Goal: Information Seeking & Learning: Learn about a topic

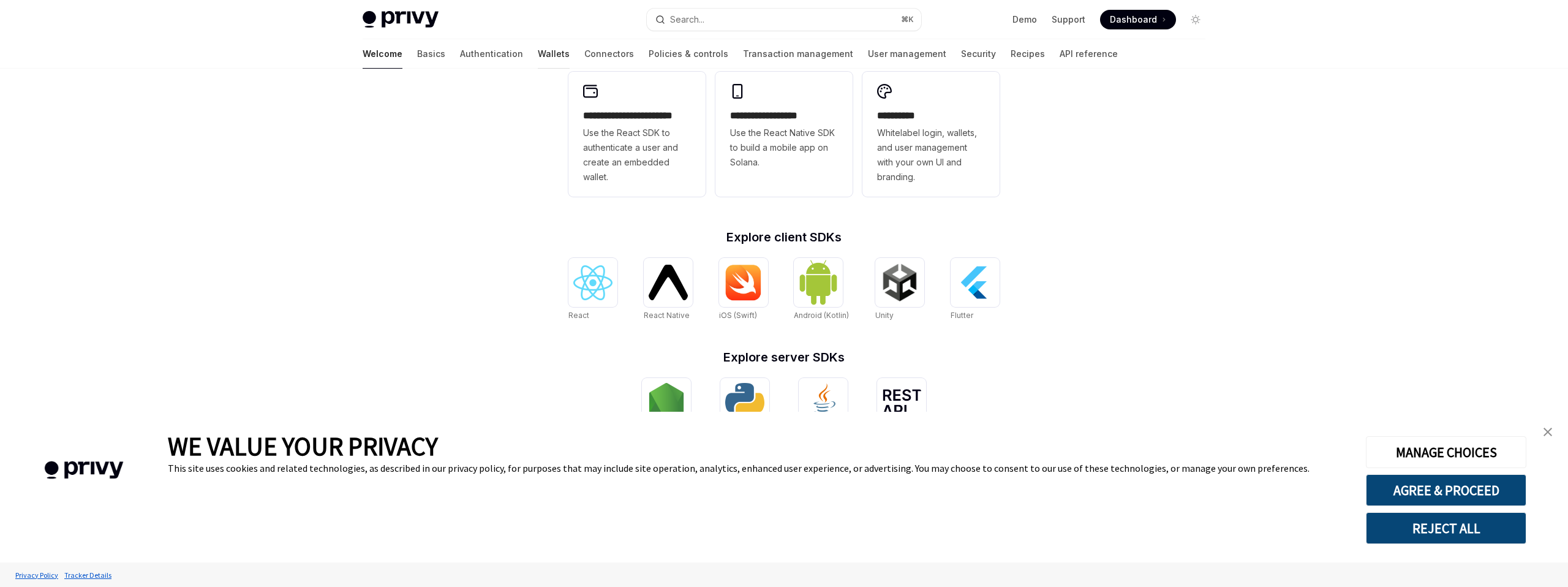
scroll to position [350, 0]
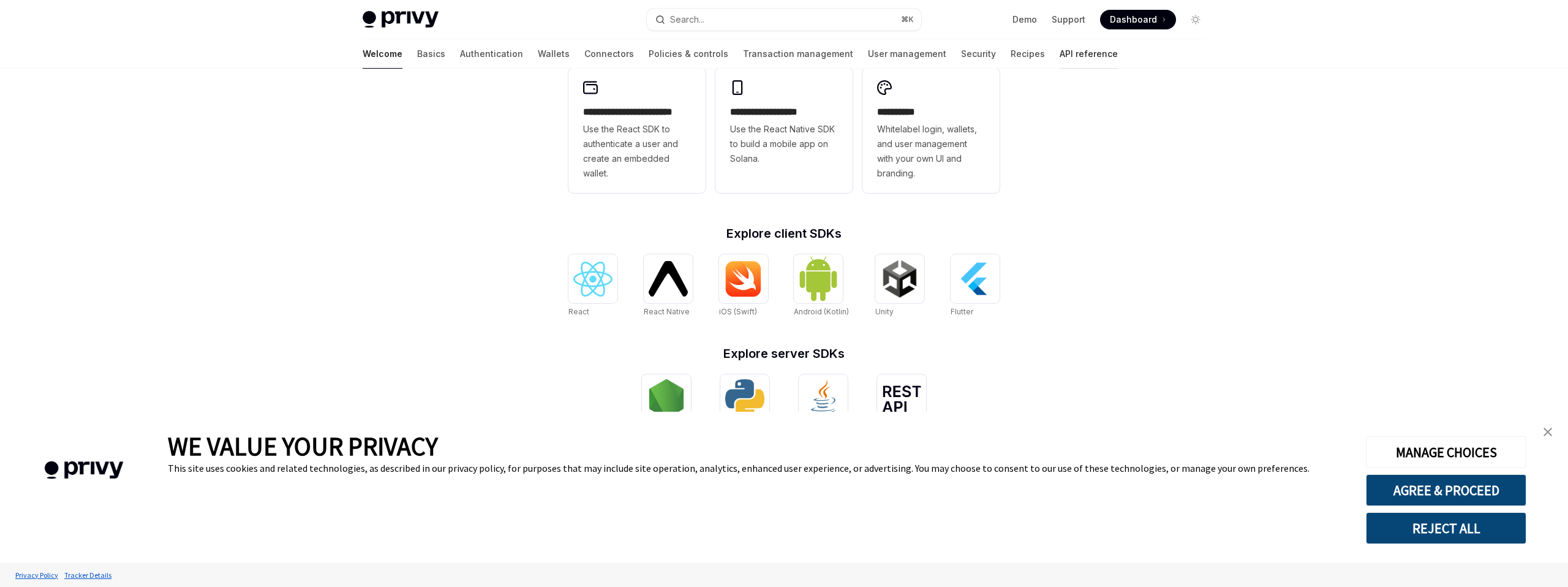
click at [1060, 48] on link "API reference" at bounding box center [1088, 54] width 58 height 29
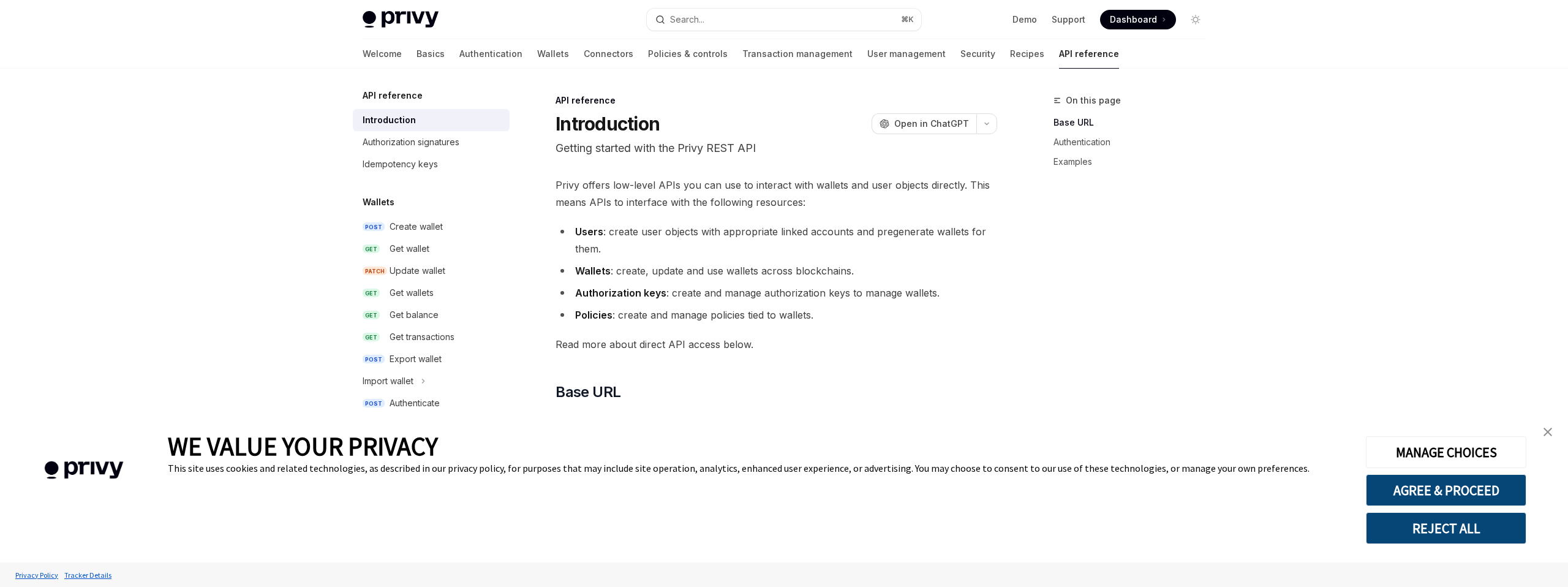
click at [1548, 429] on img "close banner" at bounding box center [1547, 431] width 8 height 8
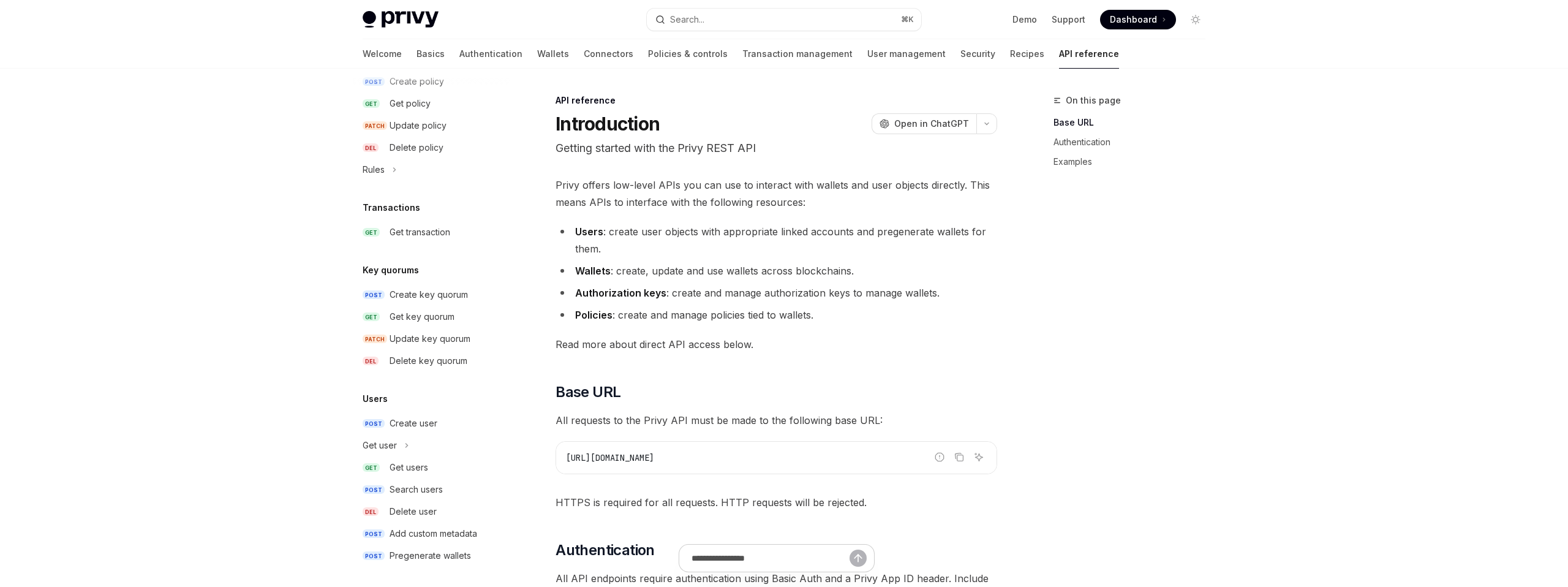
scroll to position [701, 0]
click at [467, 470] on div "Get users" at bounding box center [446, 463] width 113 height 15
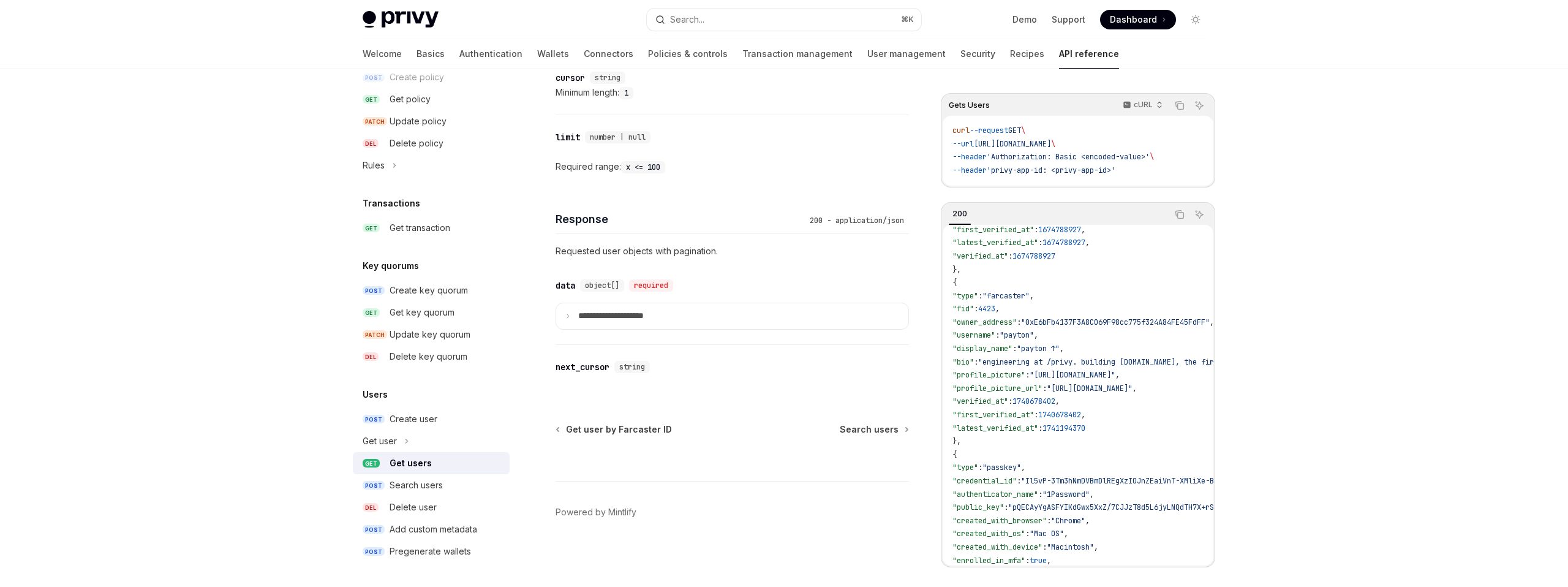
scroll to position [130, 0]
click at [675, 317] on summary "**********" at bounding box center [732, 316] width 352 height 26
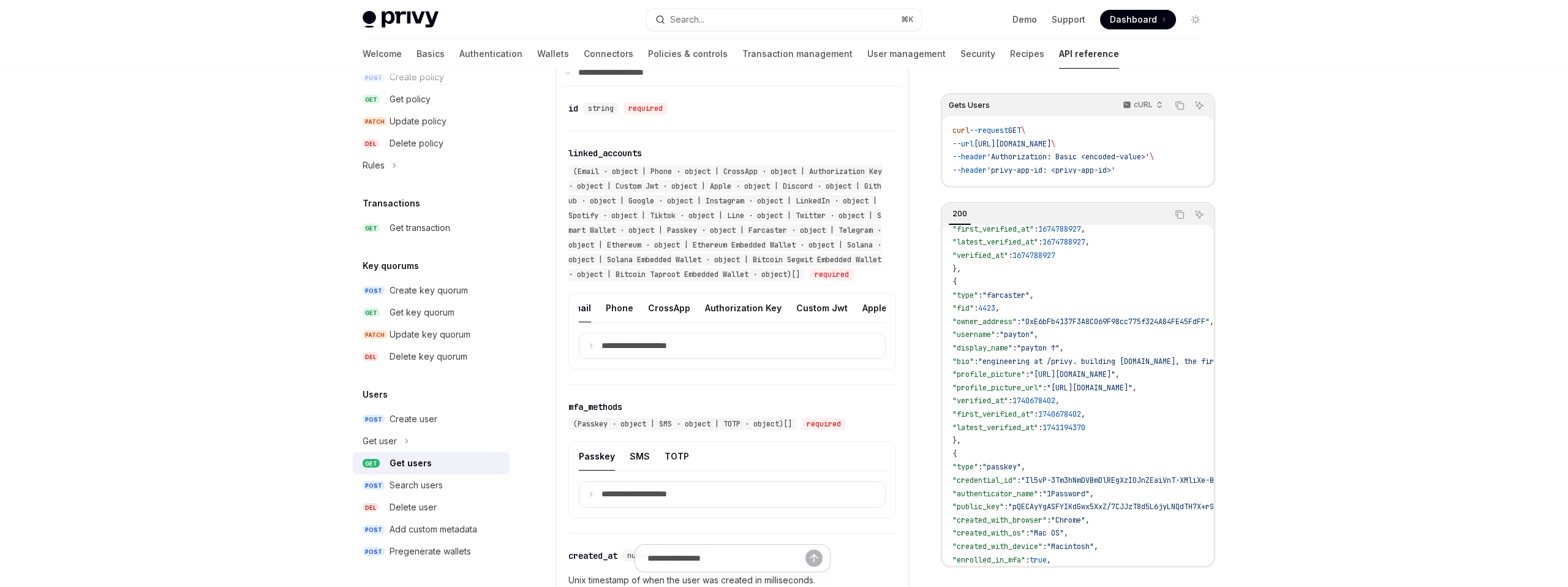
scroll to position [0, 11]
click at [654, 322] on button "CrossApp" at bounding box center [668, 308] width 42 height 29
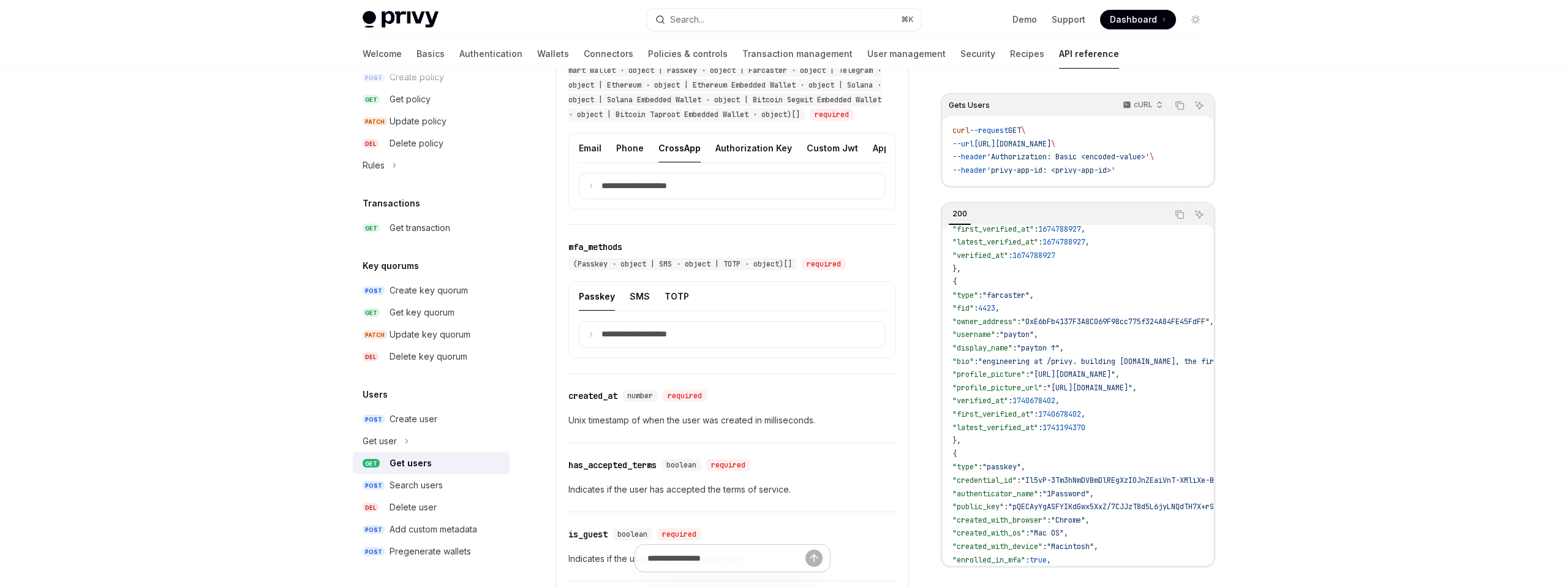
click at [651, 323] on div "**********" at bounding box center [732, 306] width 337 height 761
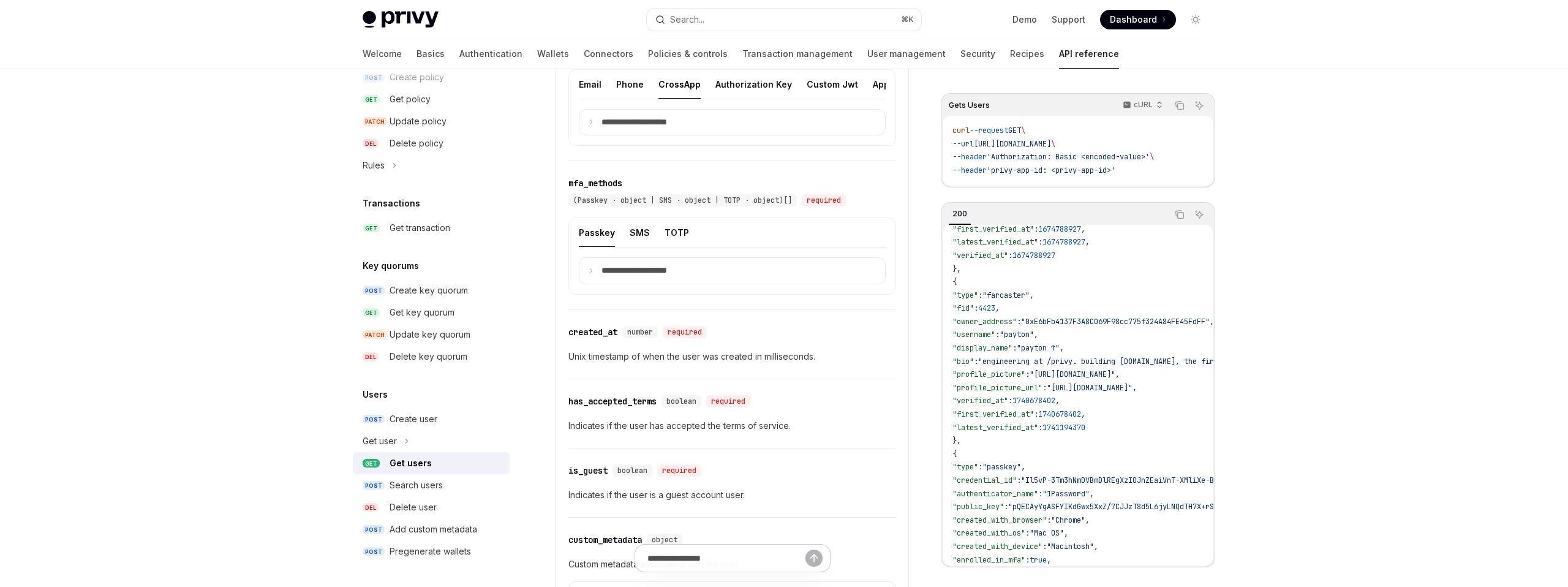
scroll to position [926, 0]
click at [630, 124] on p "**********" at bounding box center [643, 119] width 85 height 11
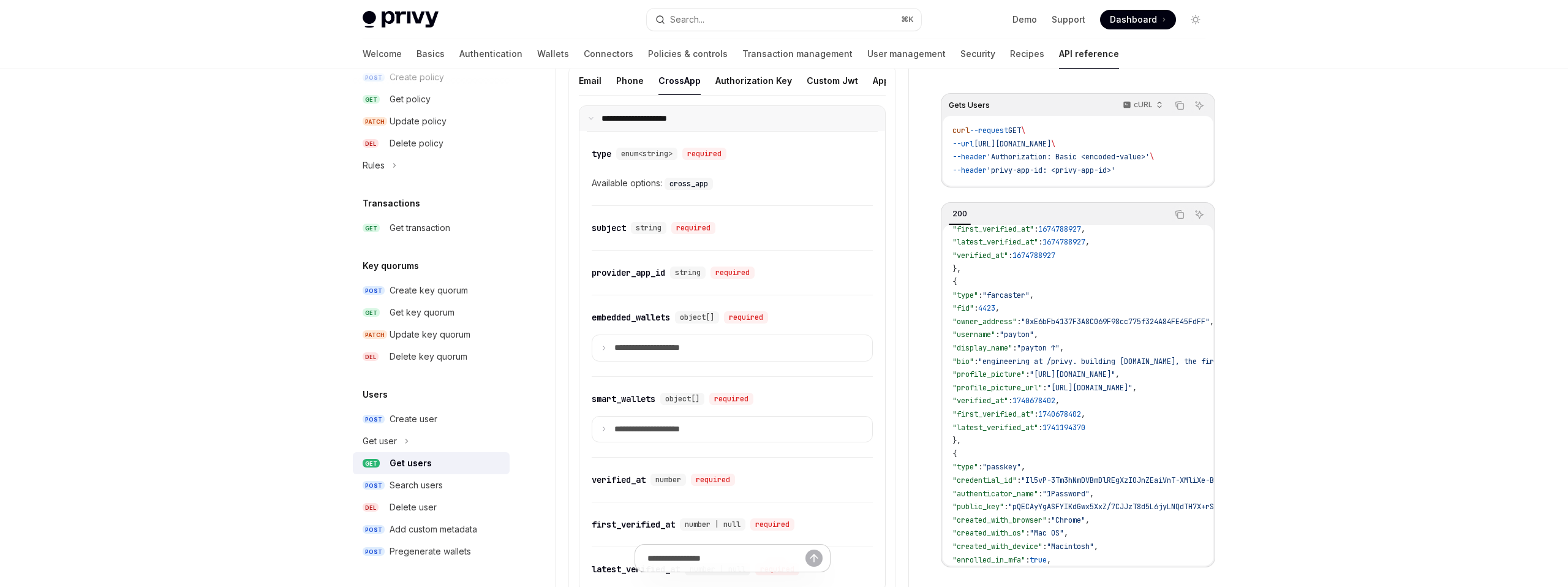
click at [630, 124] on p "**********" at bounding box center [642, 119] width 82 height 11
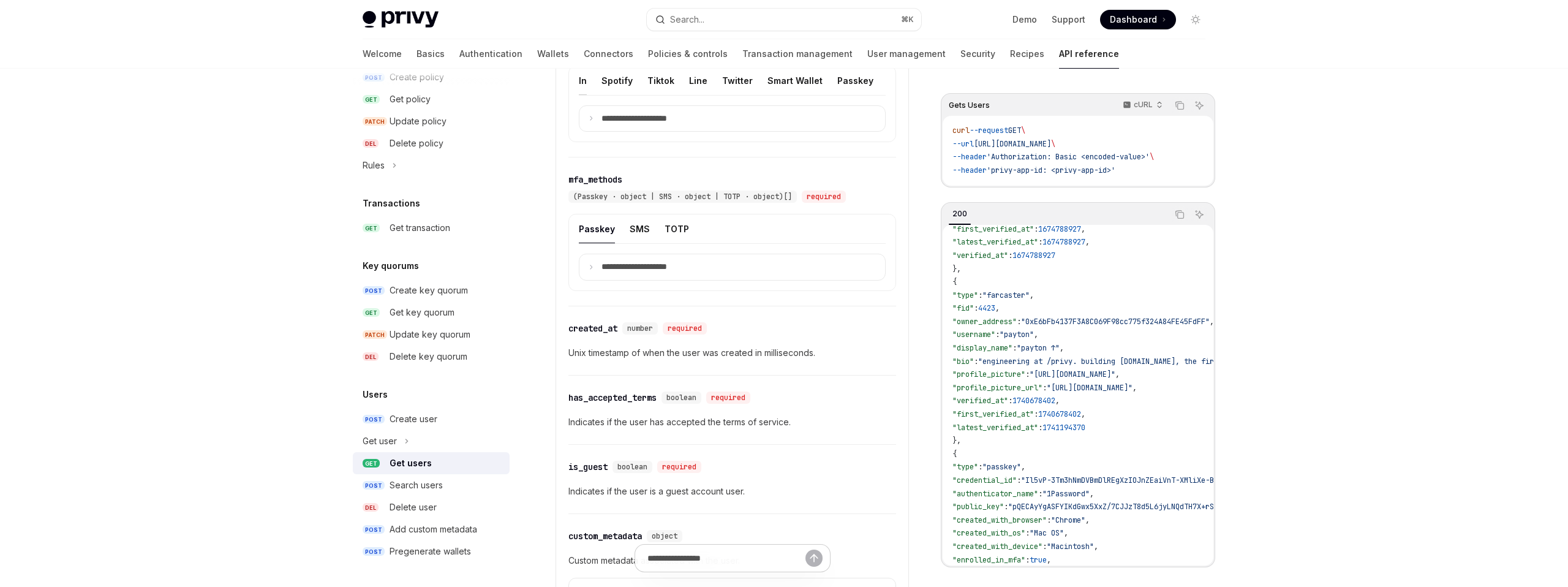
scroll to position [0, 561]
click at [687, 95] on button "Line" at bounding box center [696, 80] width 18 height 29
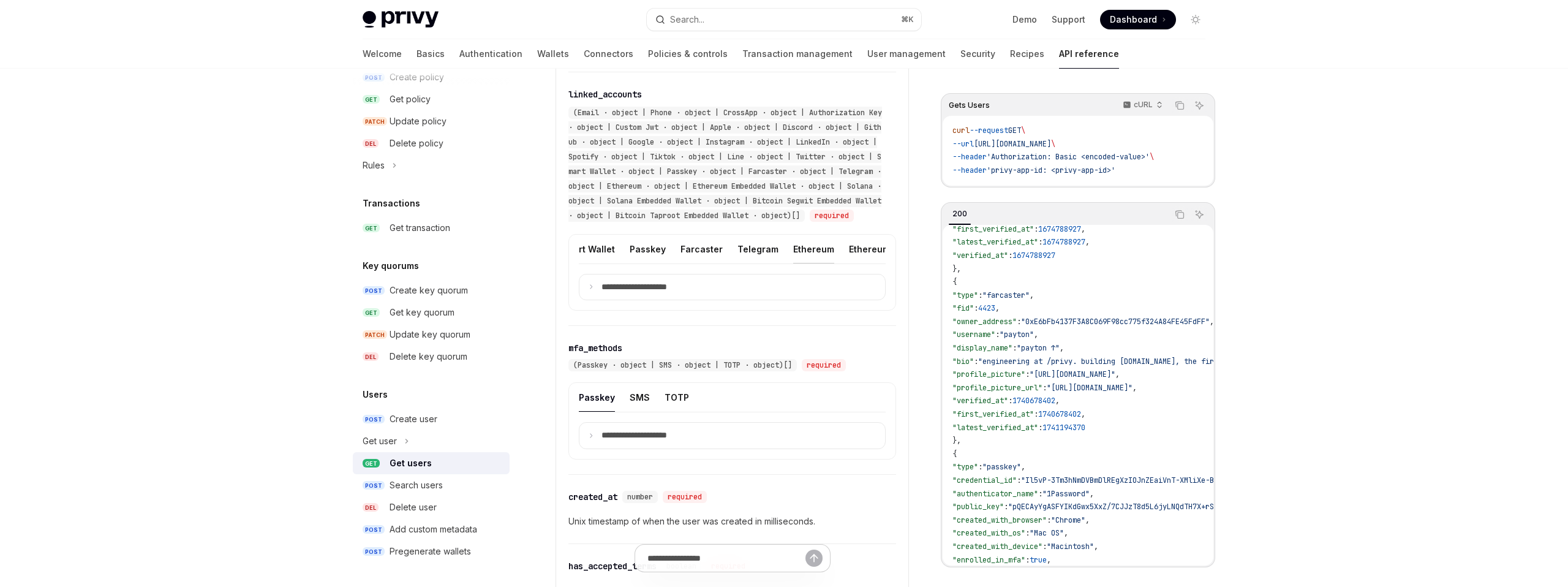
scroll to position [0, 765]
click at [738, 264] on button "Telegram" at bounding box center [758, 249] width 41 height 29
type textarea "*"
click at [677, 293] on p "**********" at bounding box center [643, 287] width 85 height 11
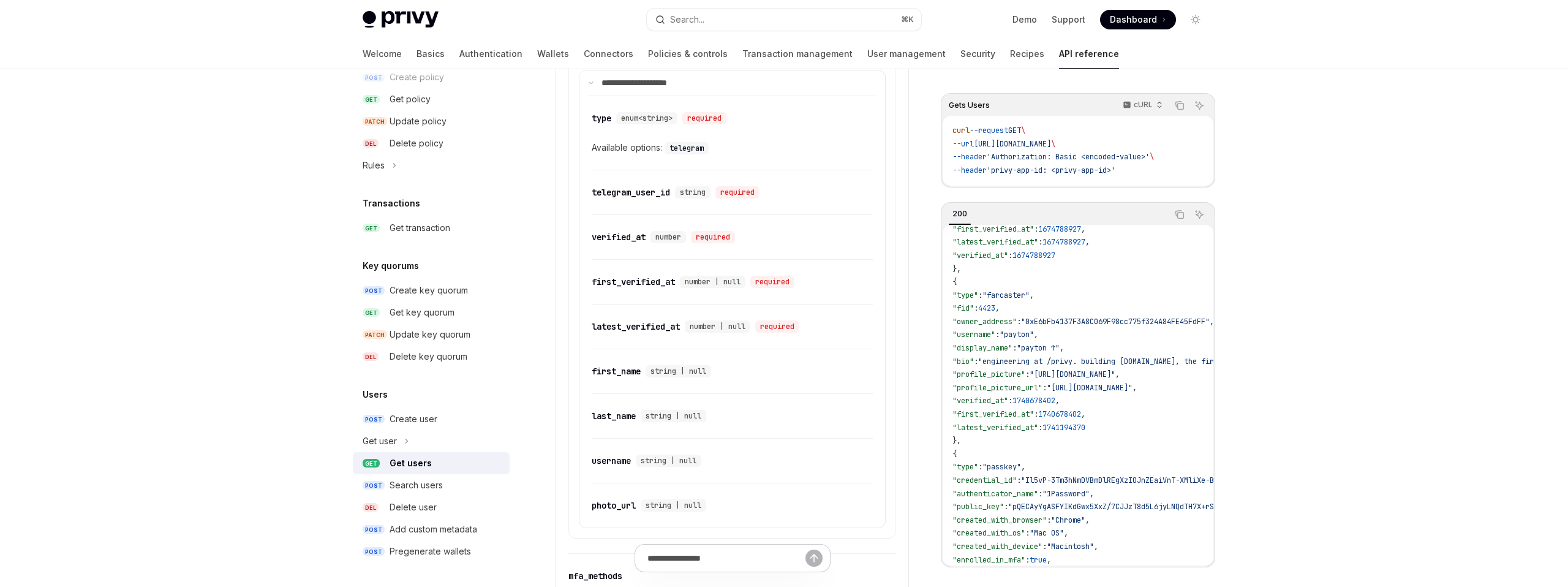
scroll to position [962, 0]
click at [637, 198] on div "telegram_user_id" at bounding box center [631, 191] width 78 height 12
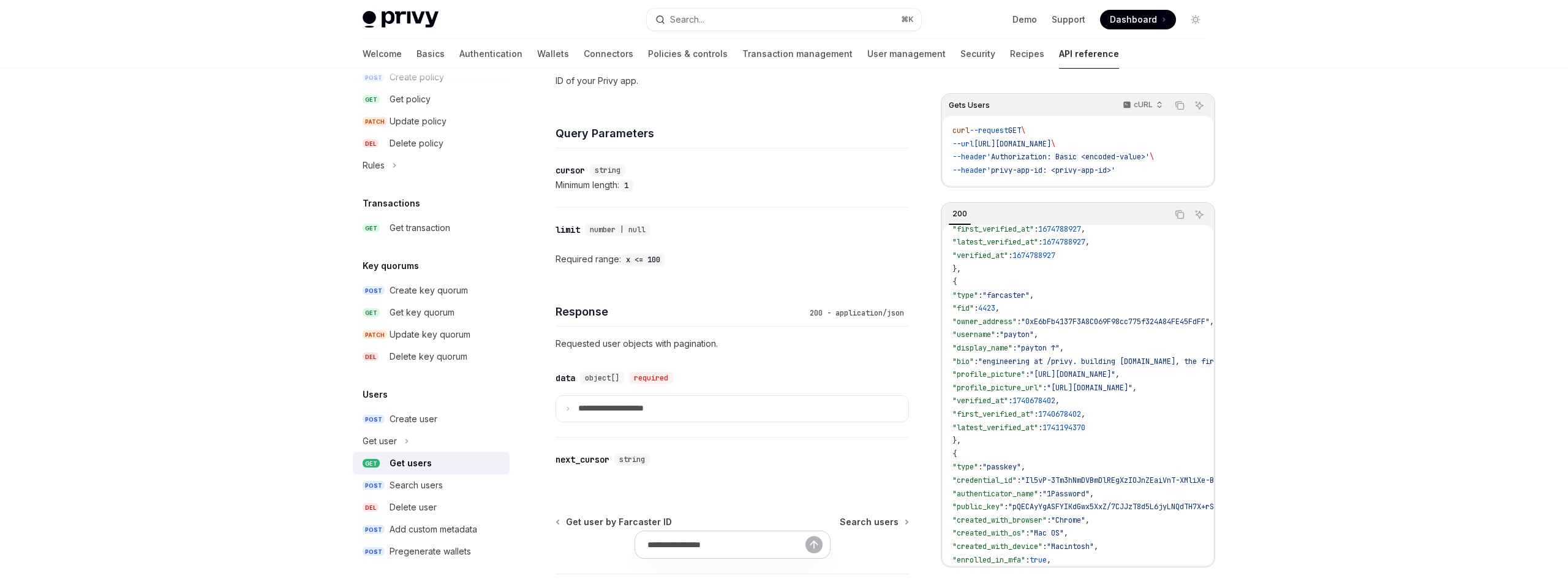
scroll to position [456, 0]
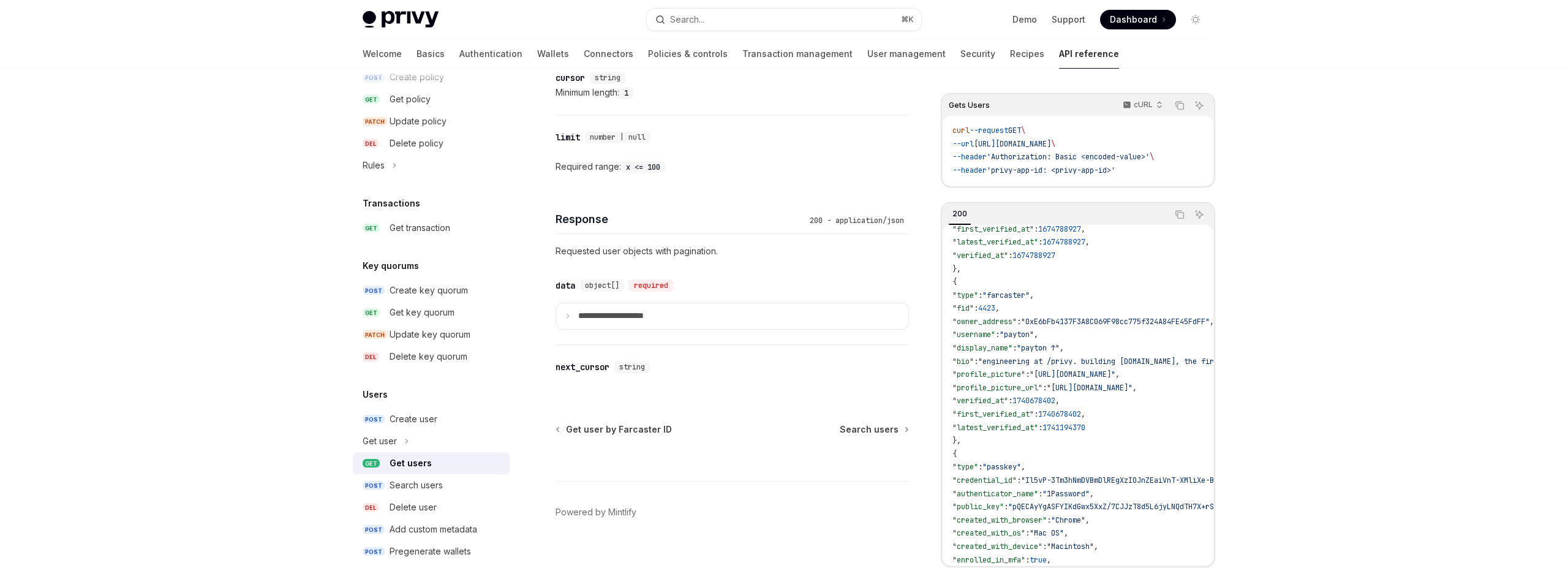
click at [630, 301] on div "**********" at bounding box center [732, 304] width 353 height 81
click at [626, 308] on summary "**********" at bounding box center [732, 316] width 352 height 26
click at [675, 303] on summary "**********" at bounding box center [732, 315] width 352 height 26
click at [666, 329] on summary "**********" at bounding box center [732, 316] width 352 height 26
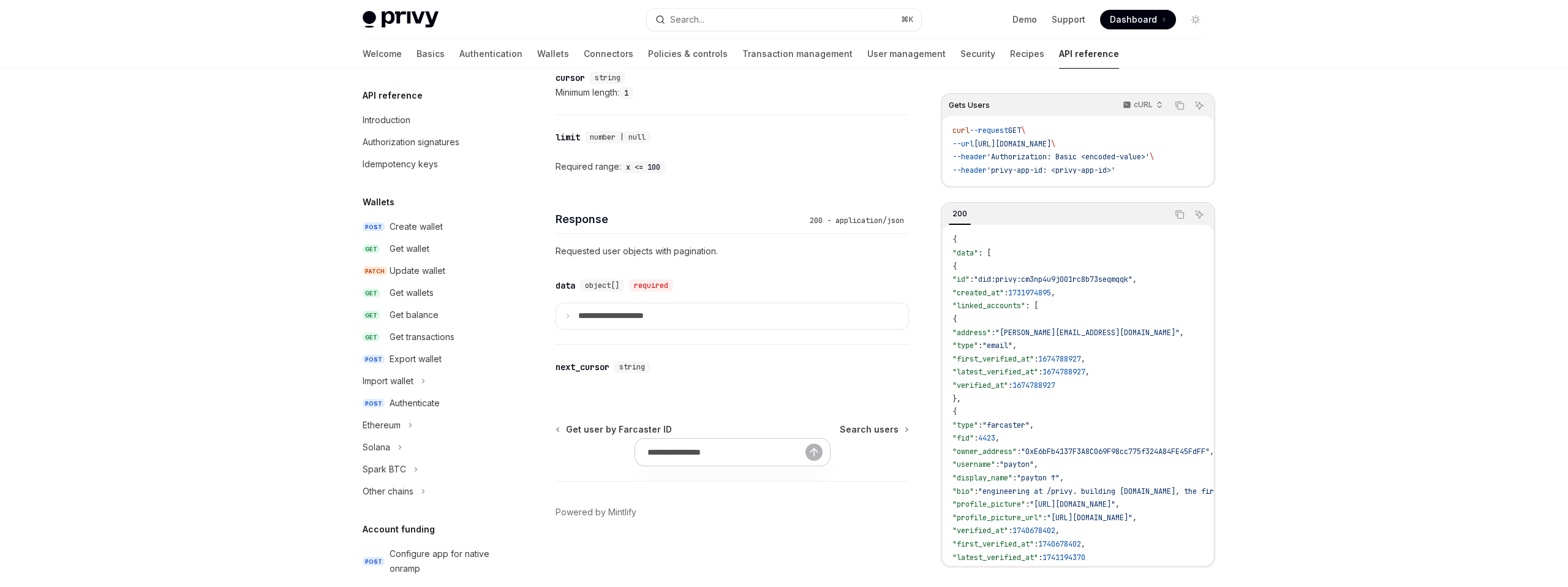
scroll to position [701, 0]
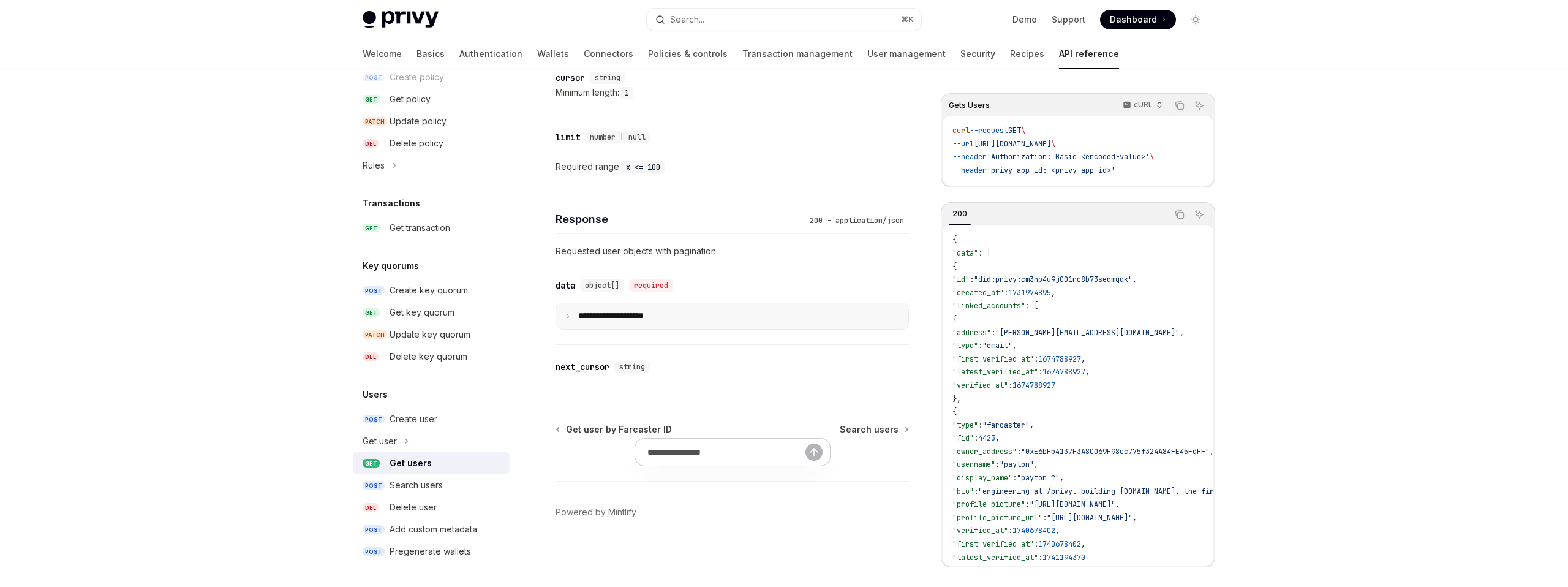
type textarea "*"
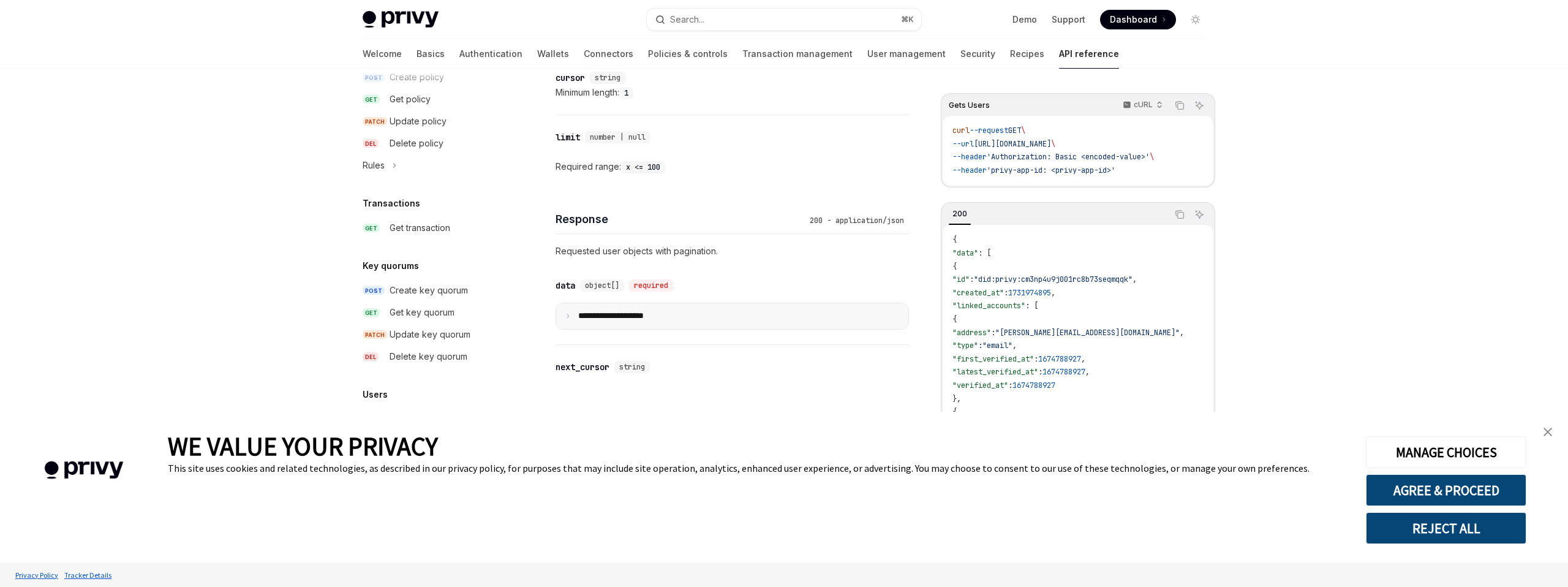
click at [572, 311] on summary "**********" at bounding box center [732, 316] width 352 height 26
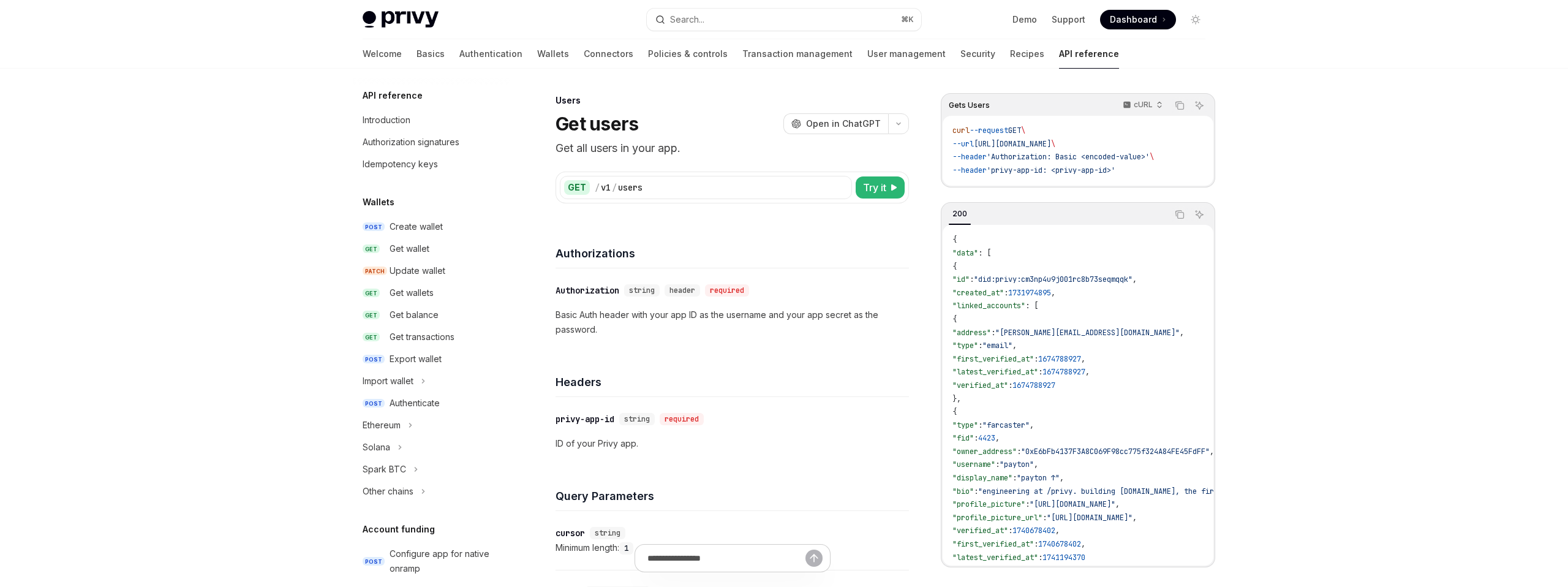
type textarea "*"
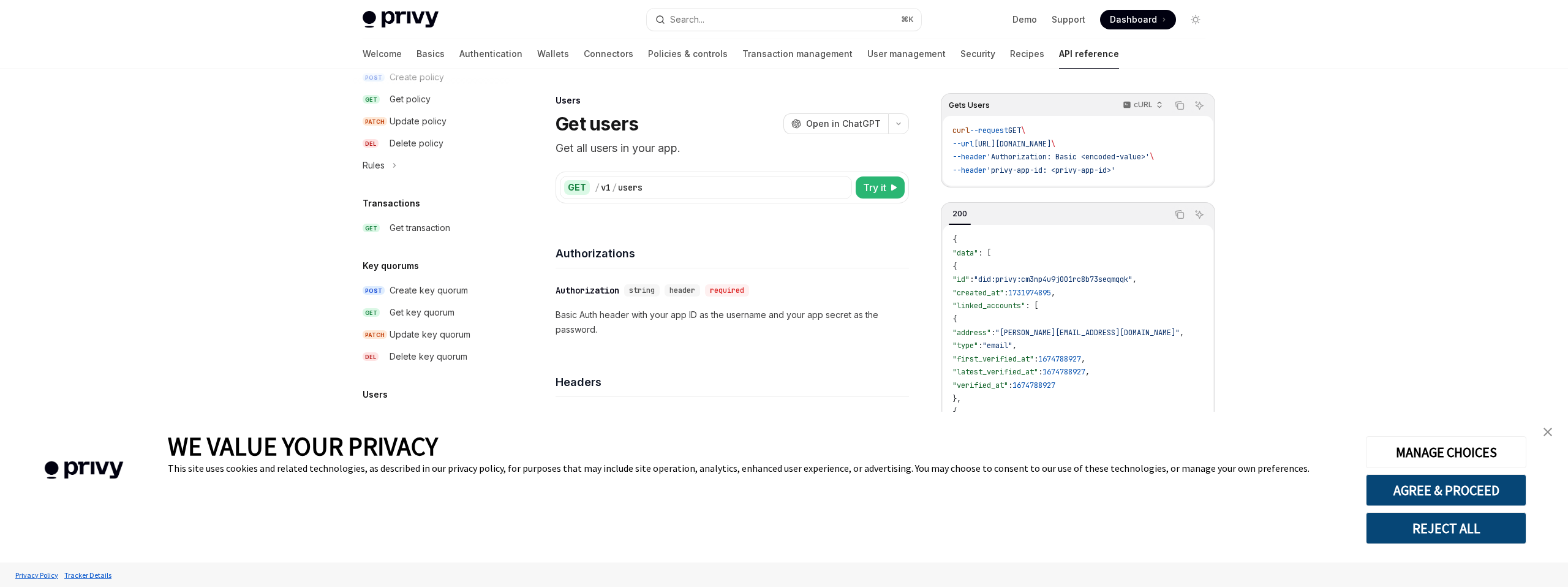
click at [1378, 517] on button "REJECT ALL" at bounding box center [1446, 528] width 161 height 32
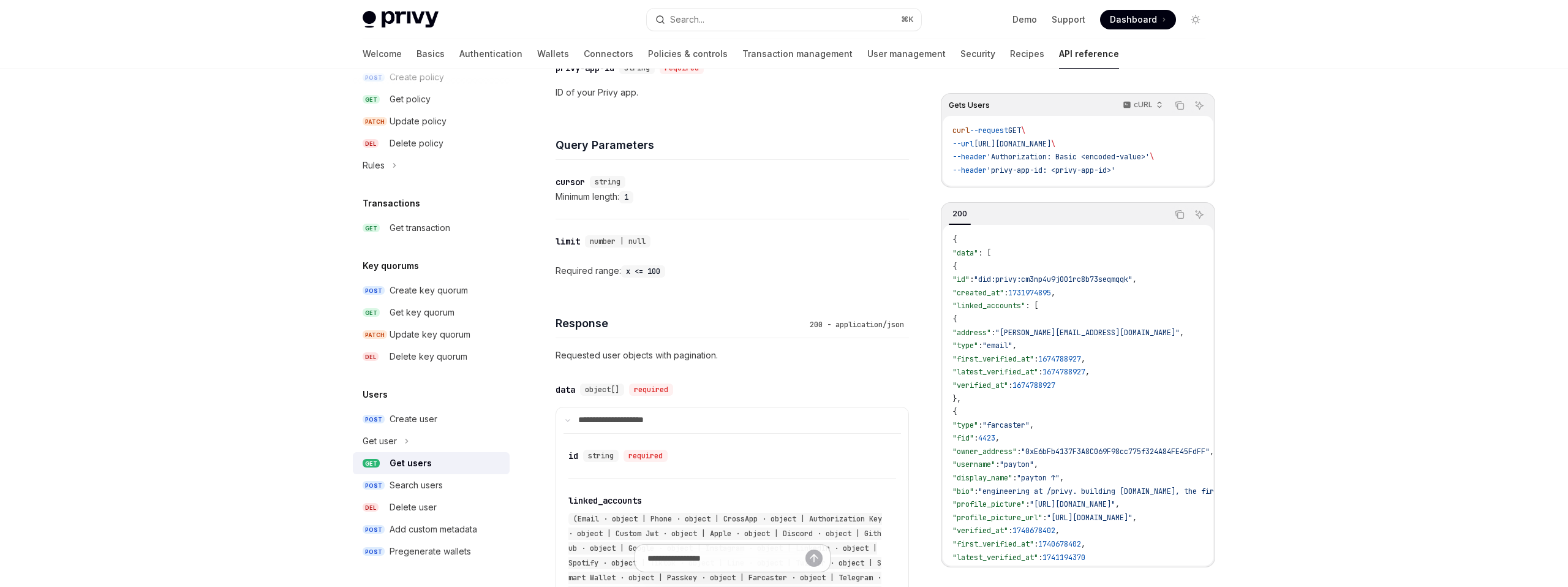
scroll to position [382, 0]
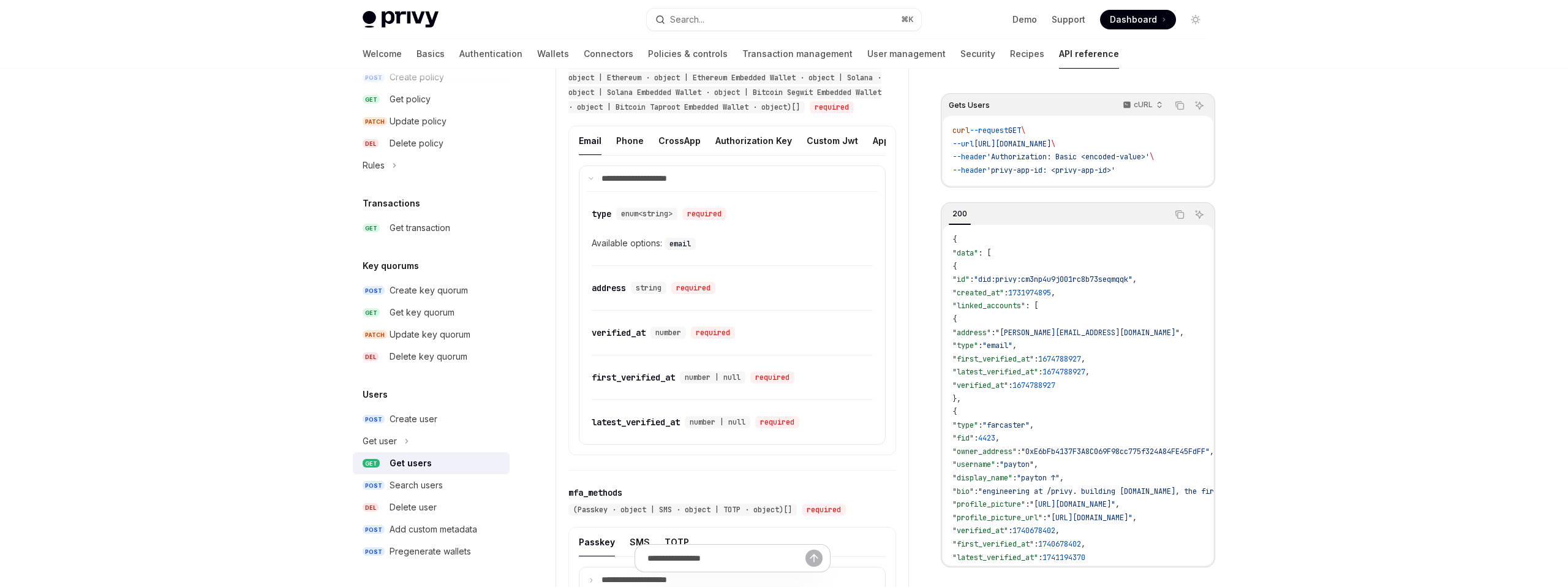
scroll to position [888, 0]
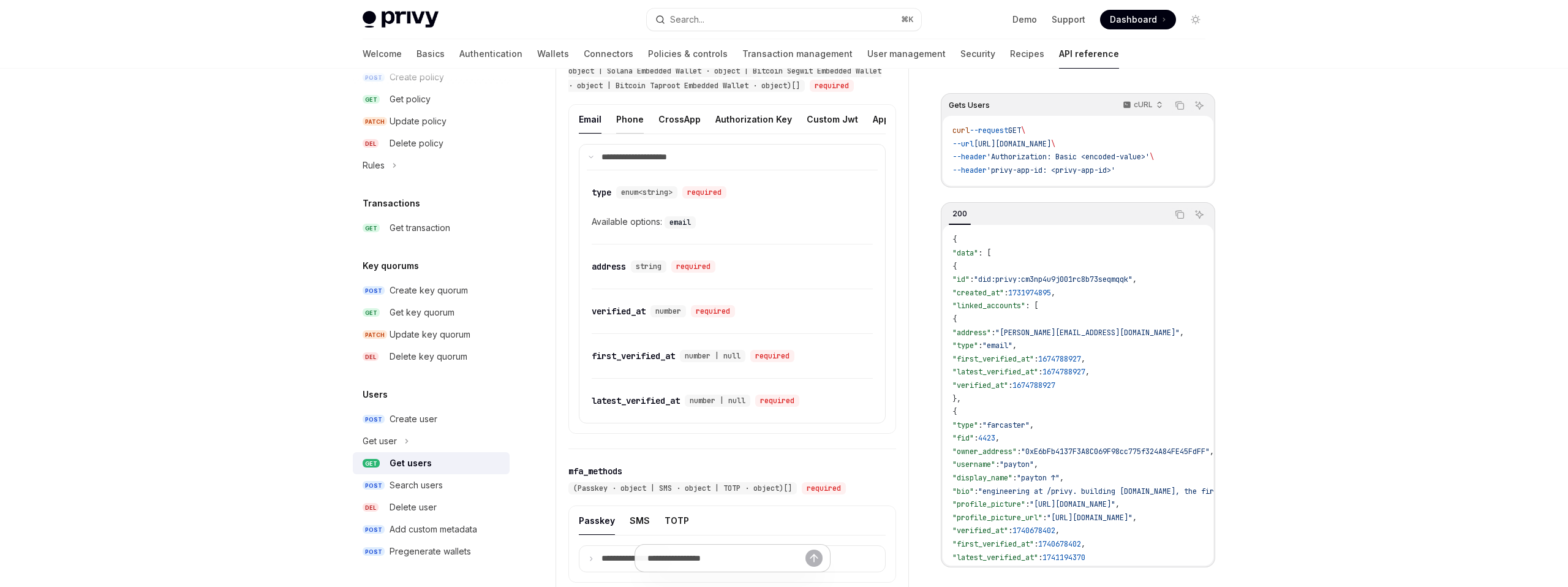
click at [626, 133] on button "Phone" at bounding box center [629, 119] width 27 height 29
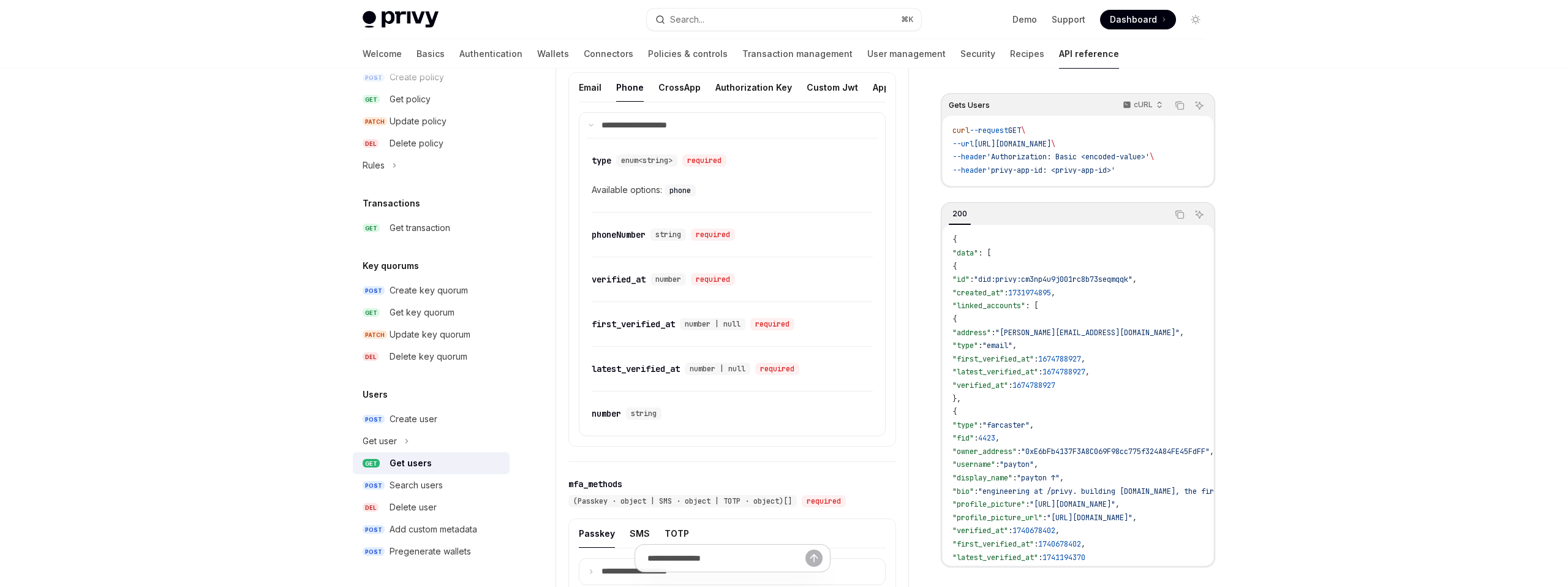
scroll to position [926, 0]
click at [681, 95] on button "CrossApp" at bounding box center [679, 80] width 42 height 29
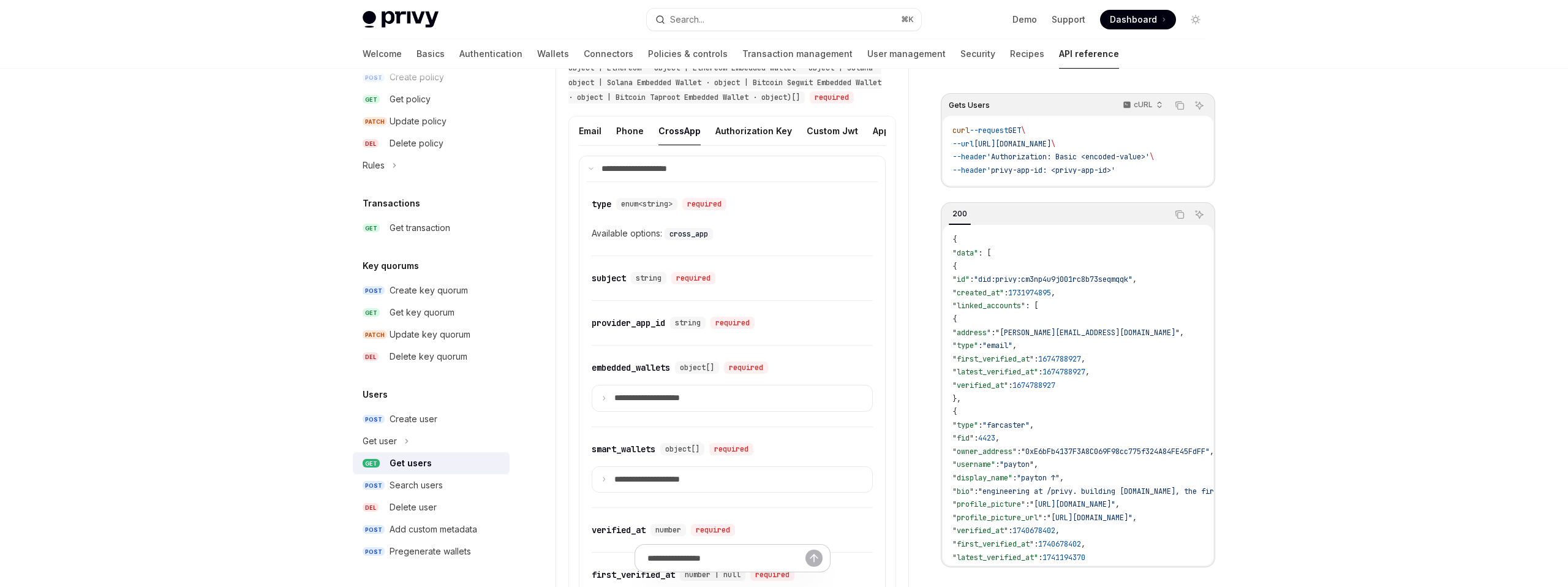
scroll to position [872, 0]
click at [741, 149] on button "Authorization Key" at bounding box center [754, 134] width 77 height 29
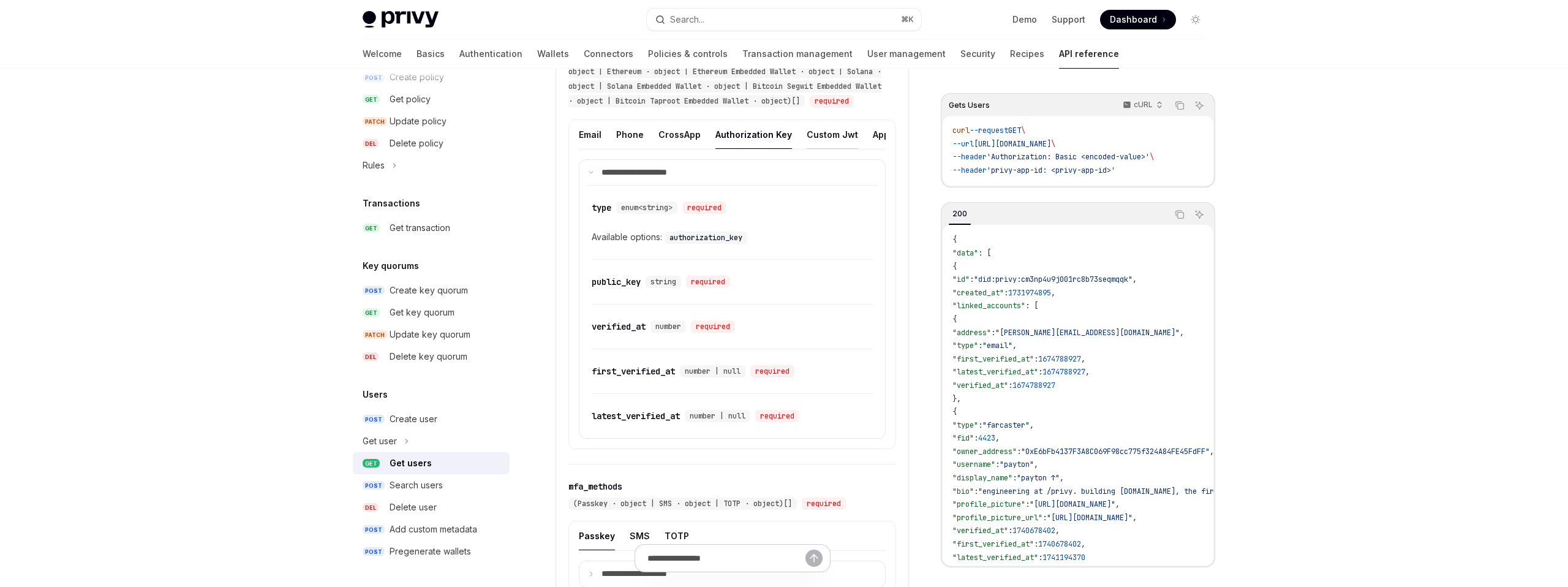
click at [807, 149] on button "Custom Jwt" at bounding box center [832, 134] width 52 height 29
click at [699, 144] on button "Apple" at bounding box center [708, 134] width 24 height 29
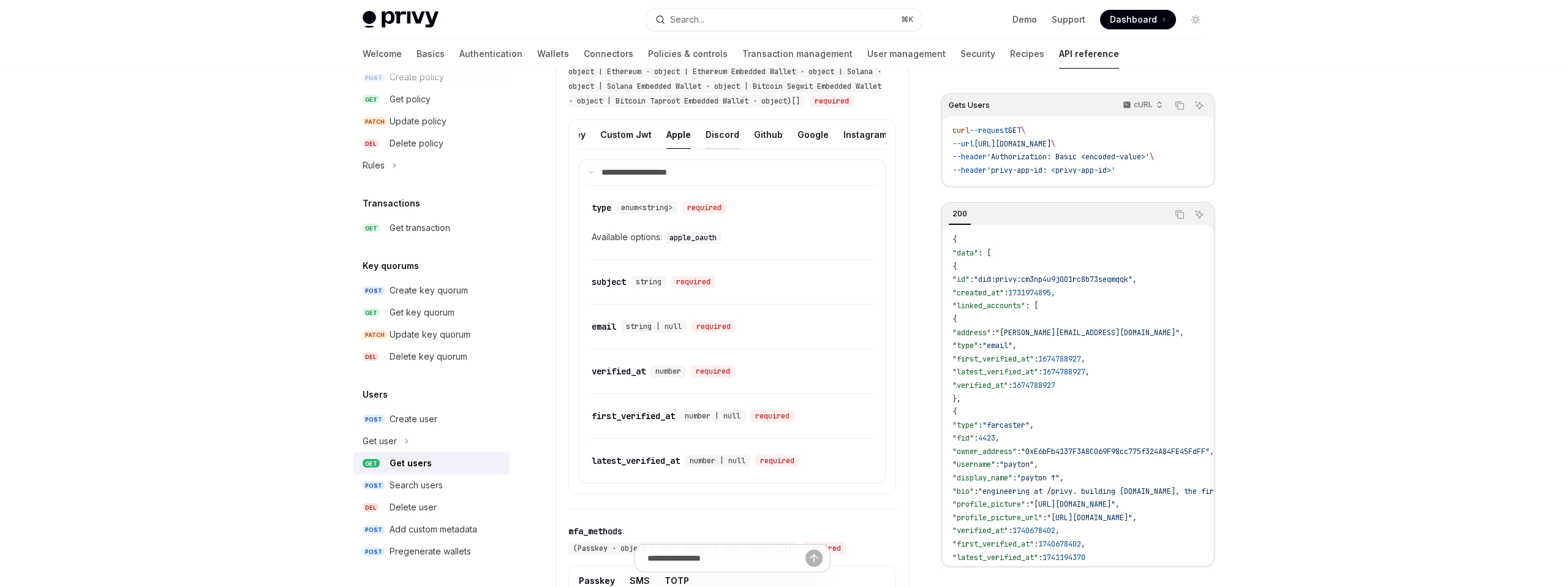
scroll to position [0, 209]
click at [705, 147] on button "Discord" at bounding box center [721, 134] width 34 height 29
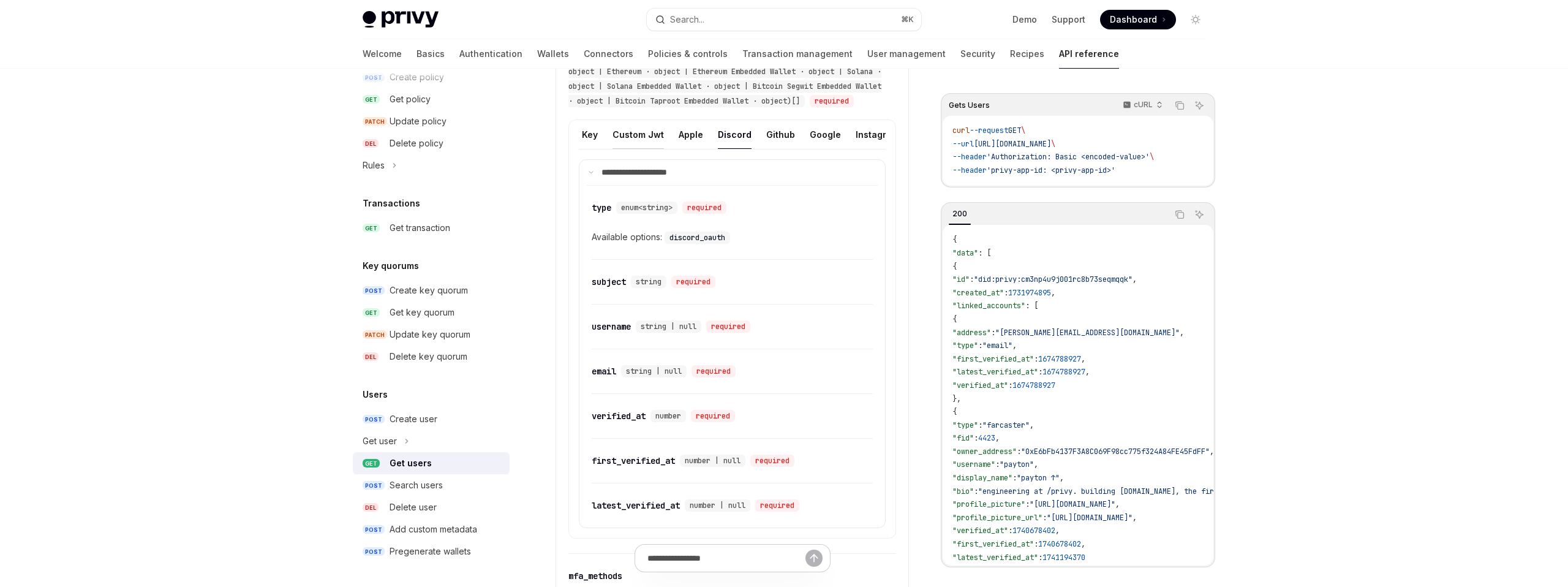
scroll to position [0, 199]
click at [761, 148] on button "Github" at bounding box center [775, 134] width 29 height 29
click at [749, 149] on button "Google" at bounding box center [756, 134] width 31 height 29
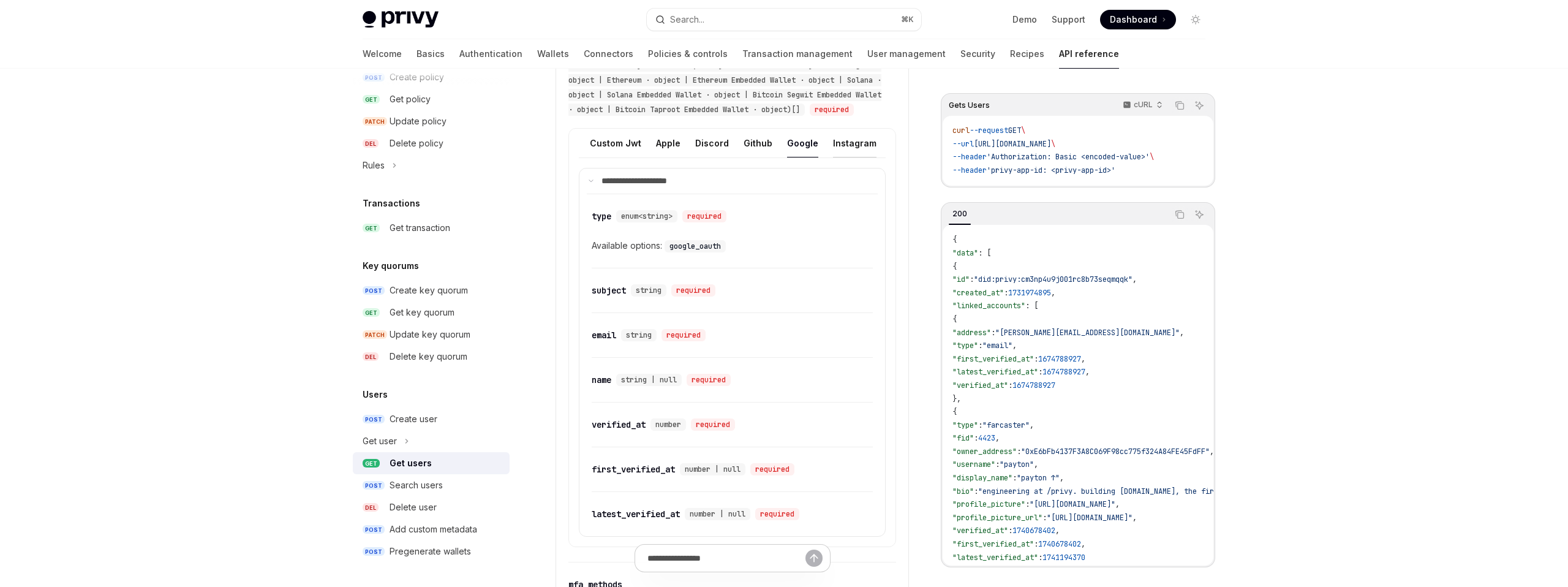
click at [833, 158] on button "Instagram" at bounding box center [854, 143] width 43 height 29
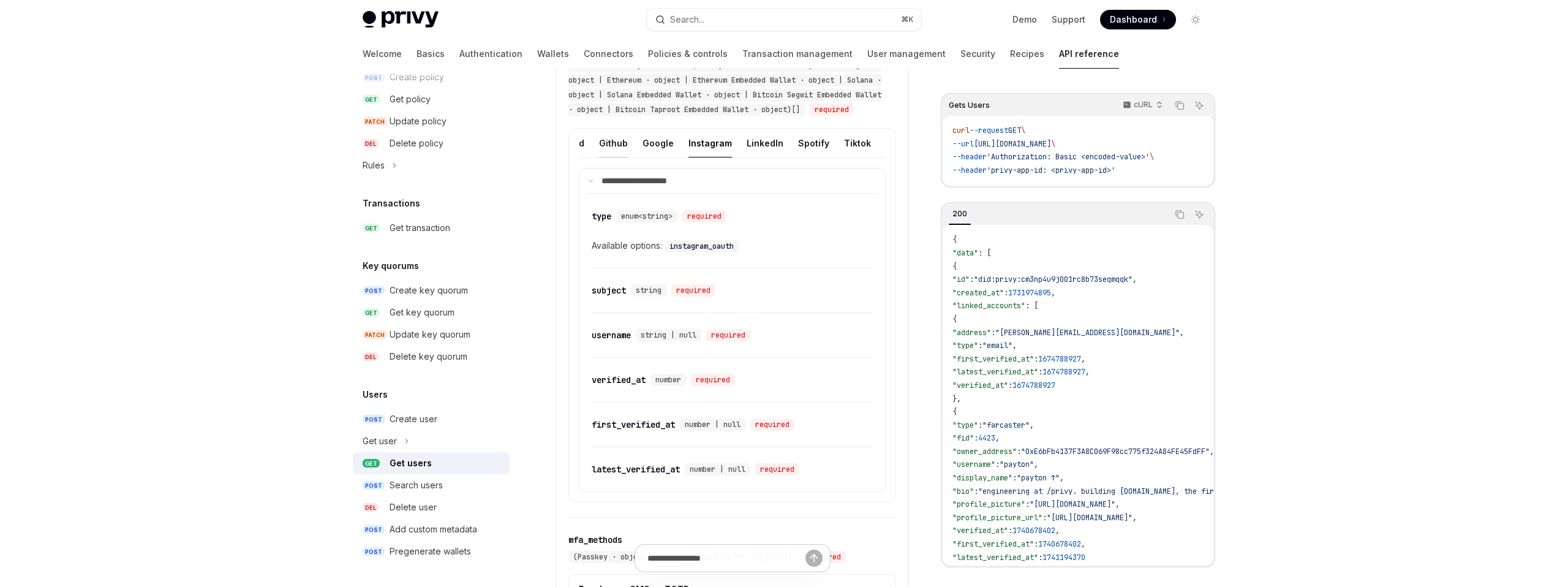
scroll to position [0, 363]
click at [747, 155] on button "LinkedIn" at bounding box center [763, 143] width 37 height 29
click at [730, 158] on button "Spotify" at bounding box center [745, 143] width 31 height 29
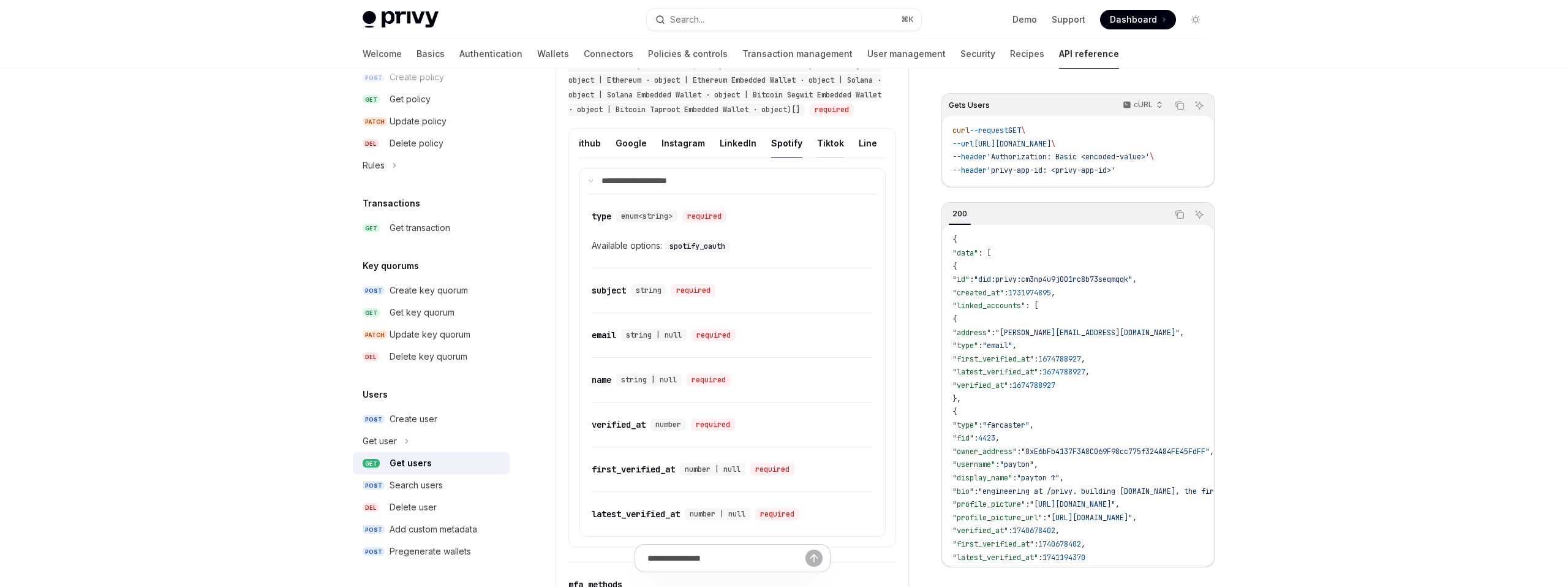
click at [821, 149] on button "Tiktok" at bounding box center [830, 143] width 27 height 29
click at [656, 154] on button "Line" at bounding box center [664, 143] width 18 height 29
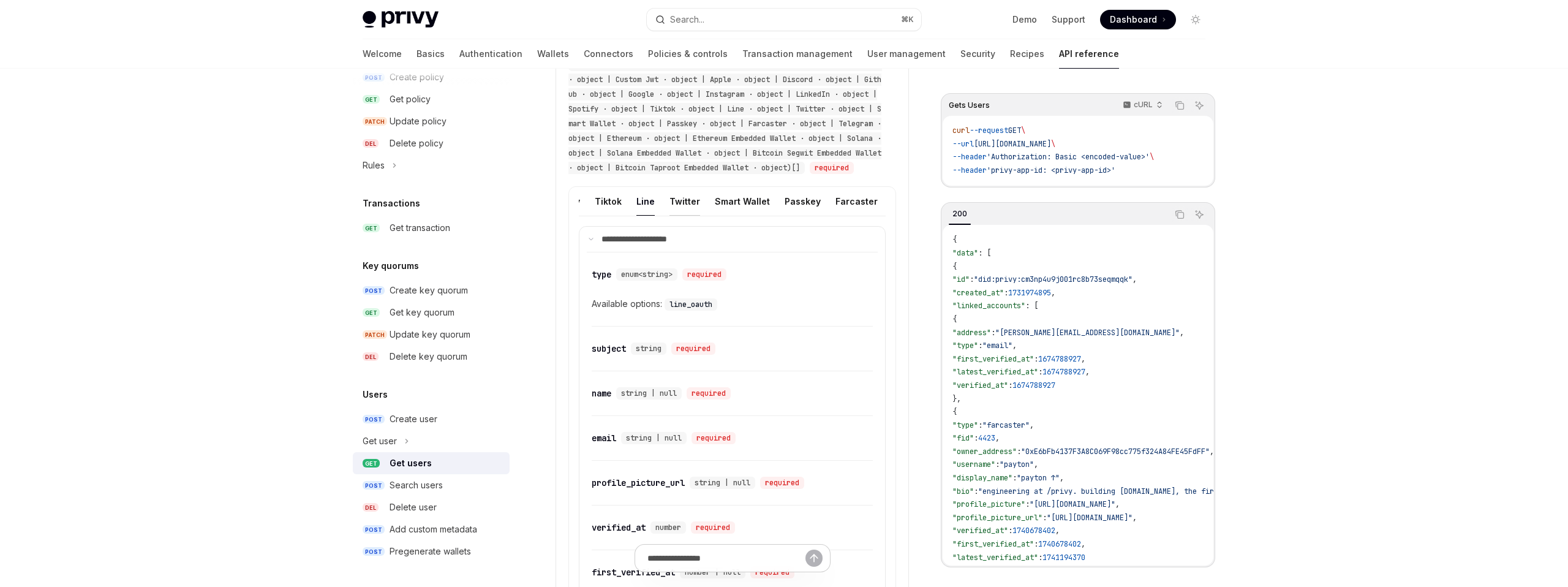
scroll to position [0, 610]
click at [671, 215] on button "Twitter" at bounding box center [685, 201] width 31 height 29
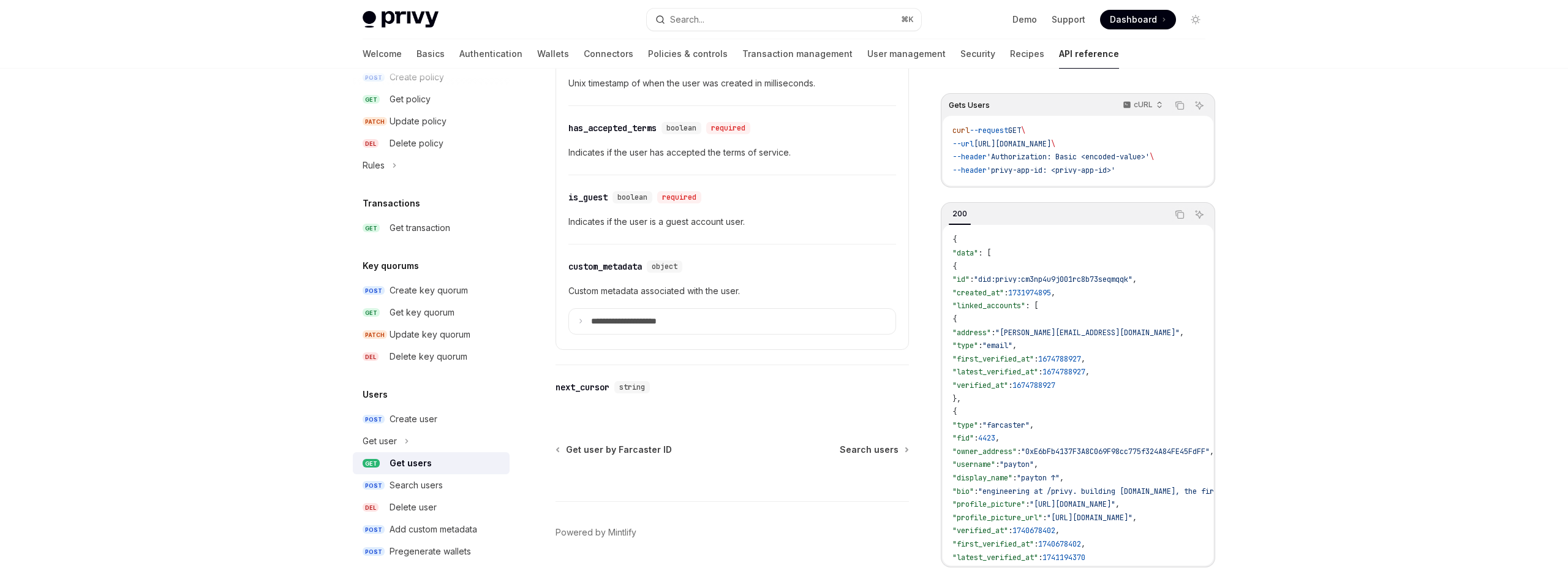
scroll to position [1580, 0]
click at [731, 337] on summary "**********" at bounding box center [732, 324] width 326 height 26
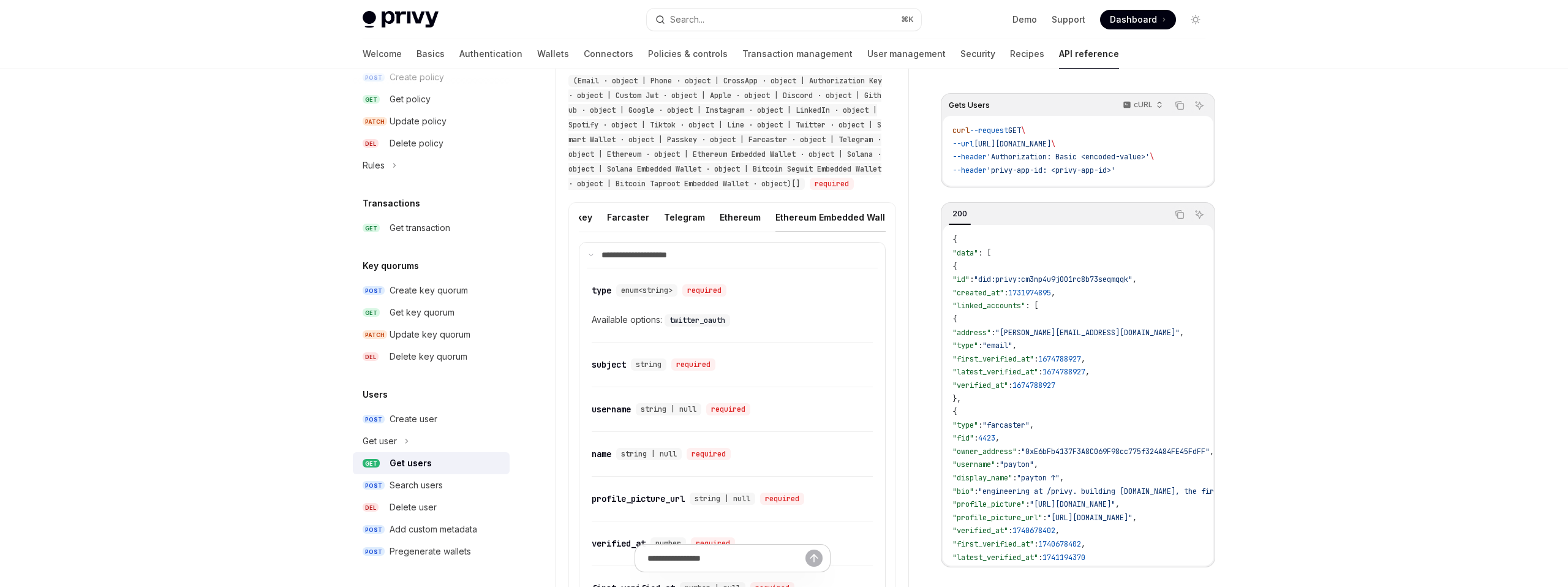
scroll to position [0, 828]
click at [731, 232] on button "Ethereum" at bounding box center [751, 217] width 41 height 29
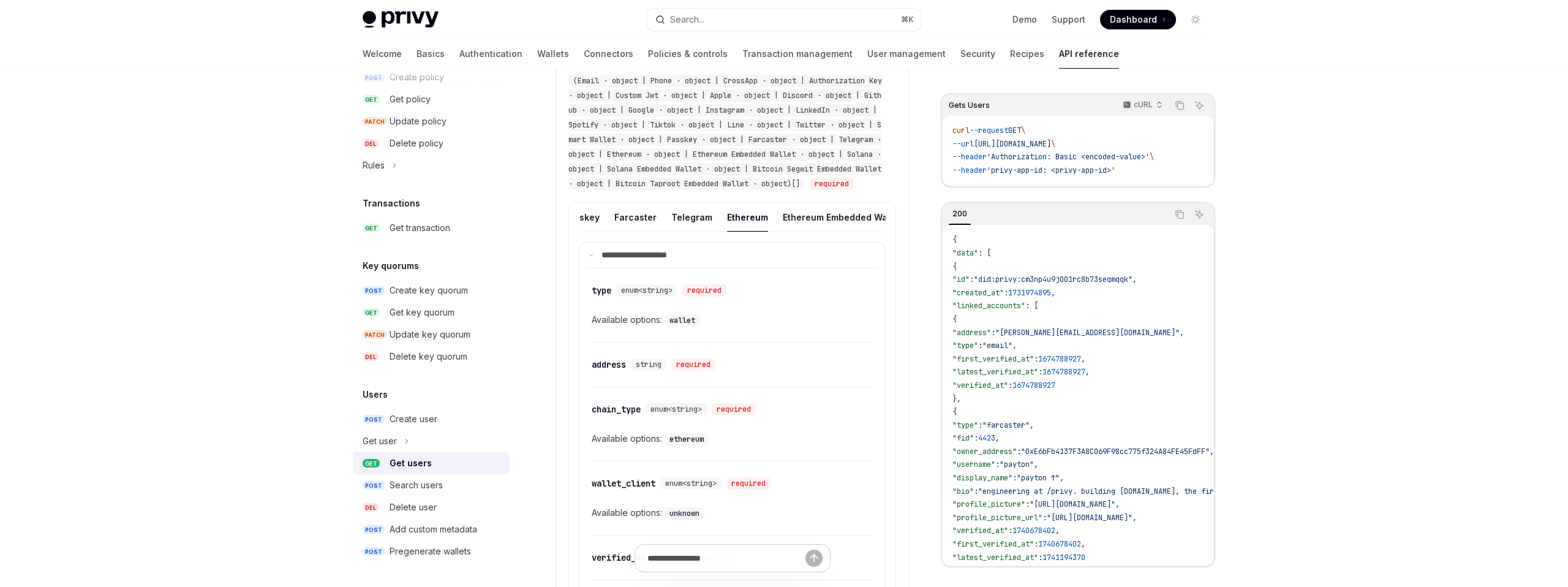
scroll to position [0, 833]
click at [781, 227] on button "Ethereum Embedded Wallet" at bounding box center [840, 217] width 118 height 29
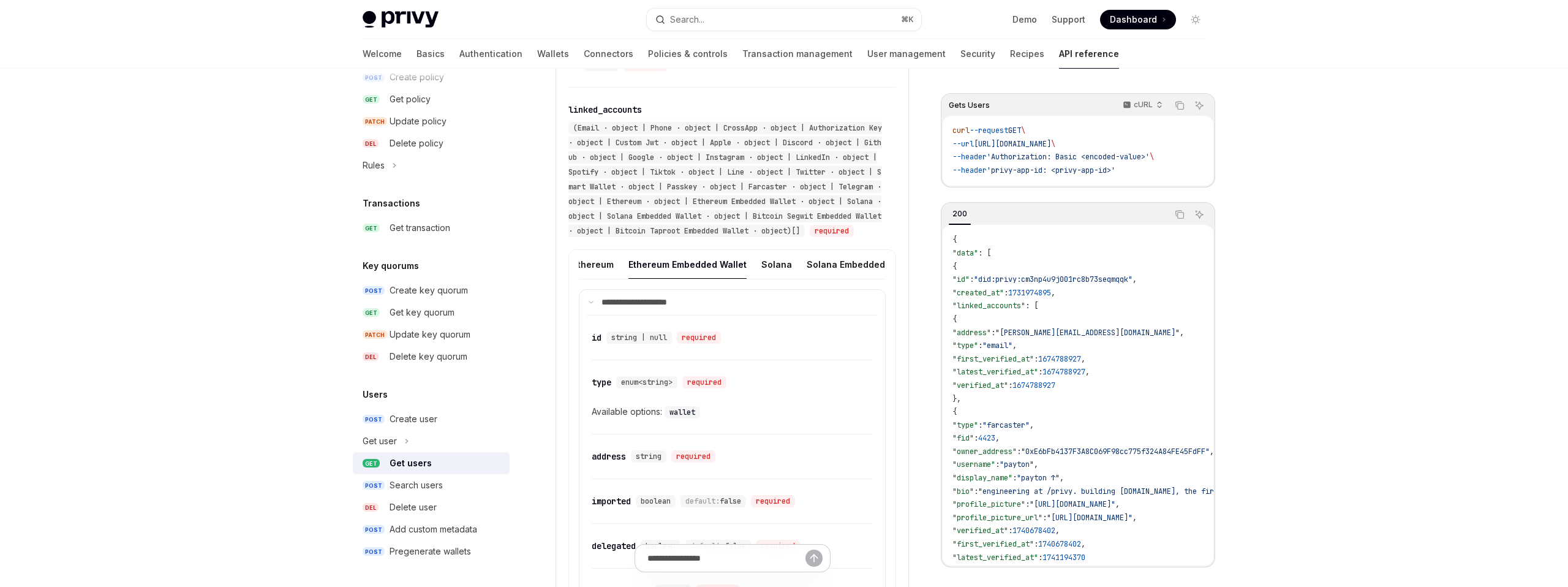
scroll to position [735, 0]
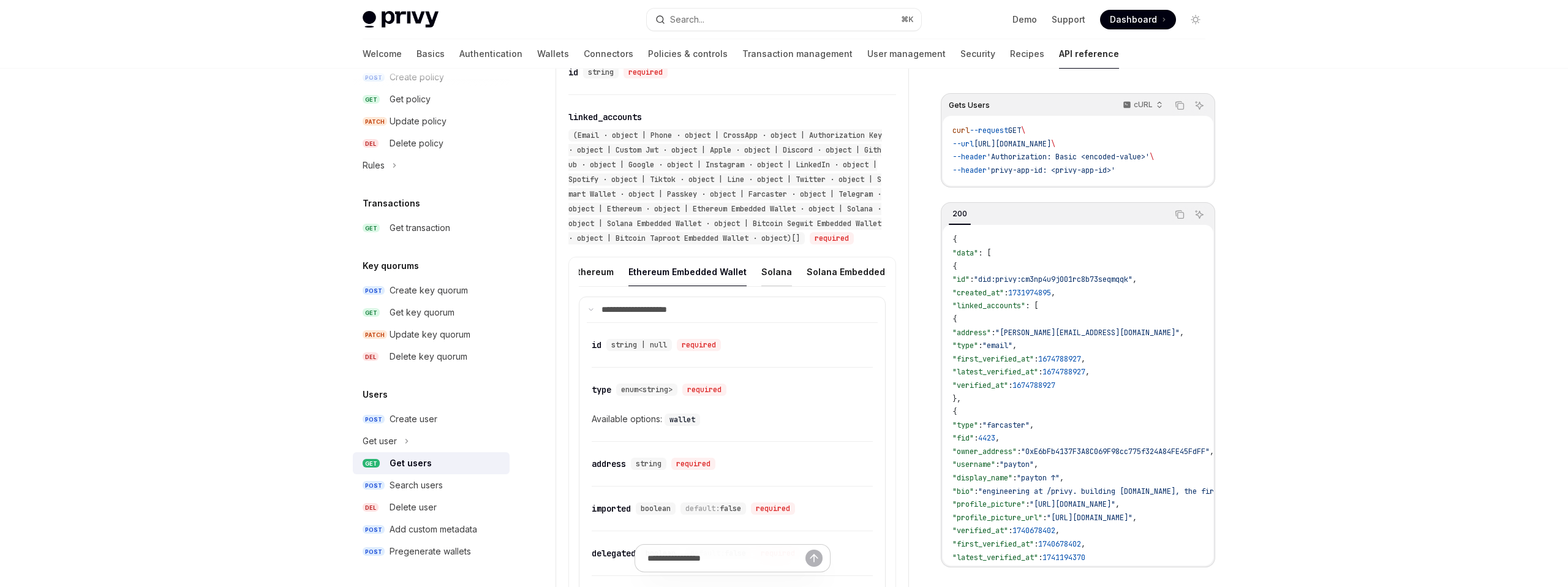
click at [761, 286] on button "Solana" at bounding box center [777, 271] width 31 height 29
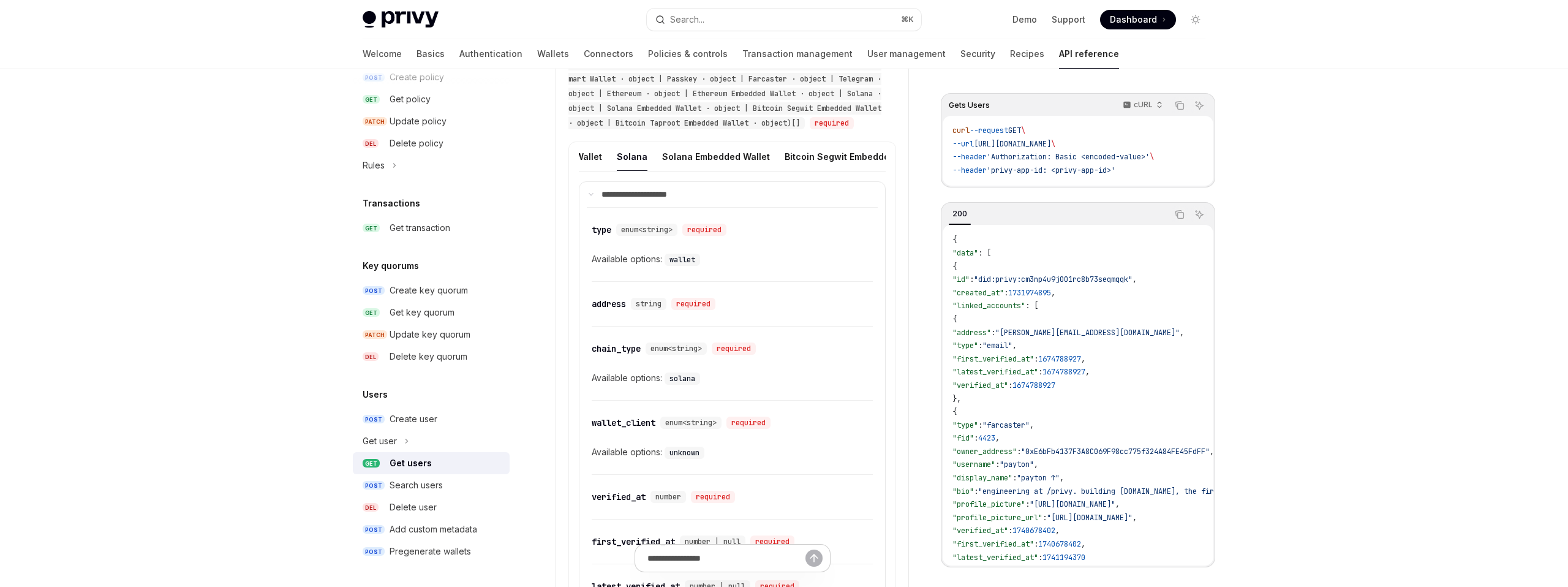
scroll to position [0, 1150]
click at [676, 171] on button "Solana Embedded Wallet" at bounding box center [696, 156] width 108 height 29
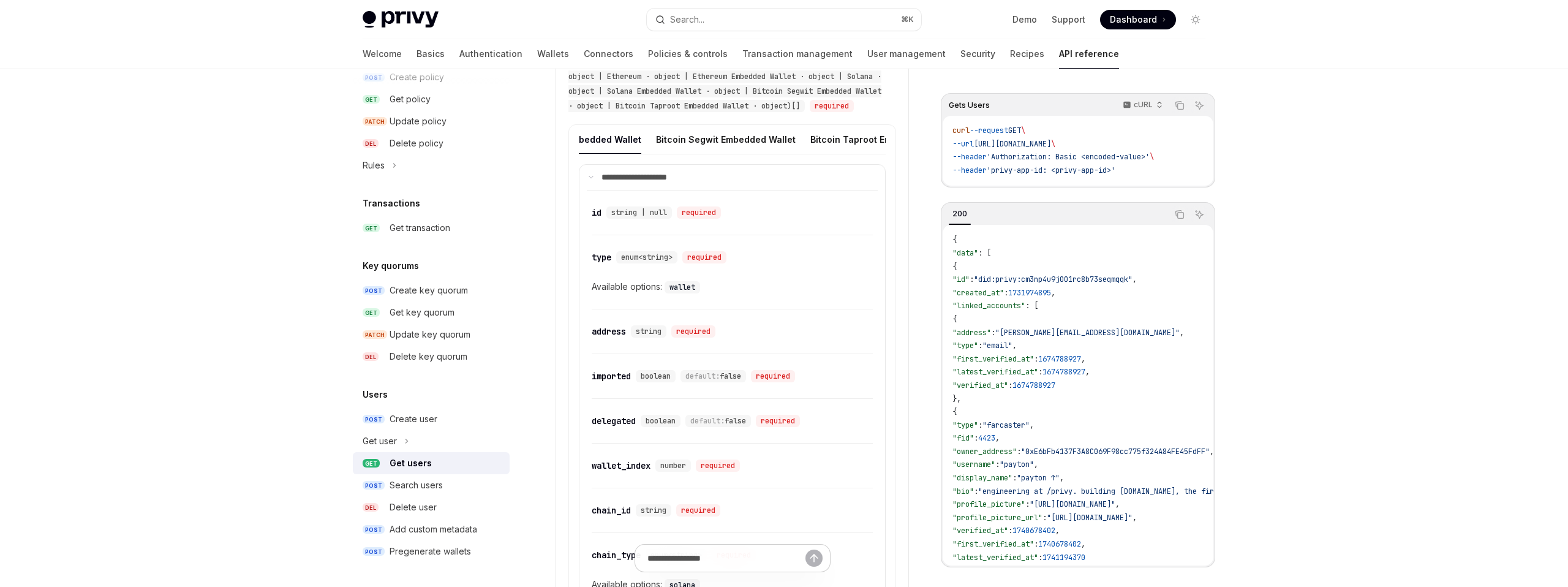
scroll to position [0, 1264]
click at [702, 151] on button "Bitcoin Segwit Embedded Wallet" at bounding box center [720, 139] width 140 height 29
click at [797, 154] on button "Bitcoin Taproot Embedded Wallet" at bounding box center [869, 139] width 144 height 29
type textarea "*"
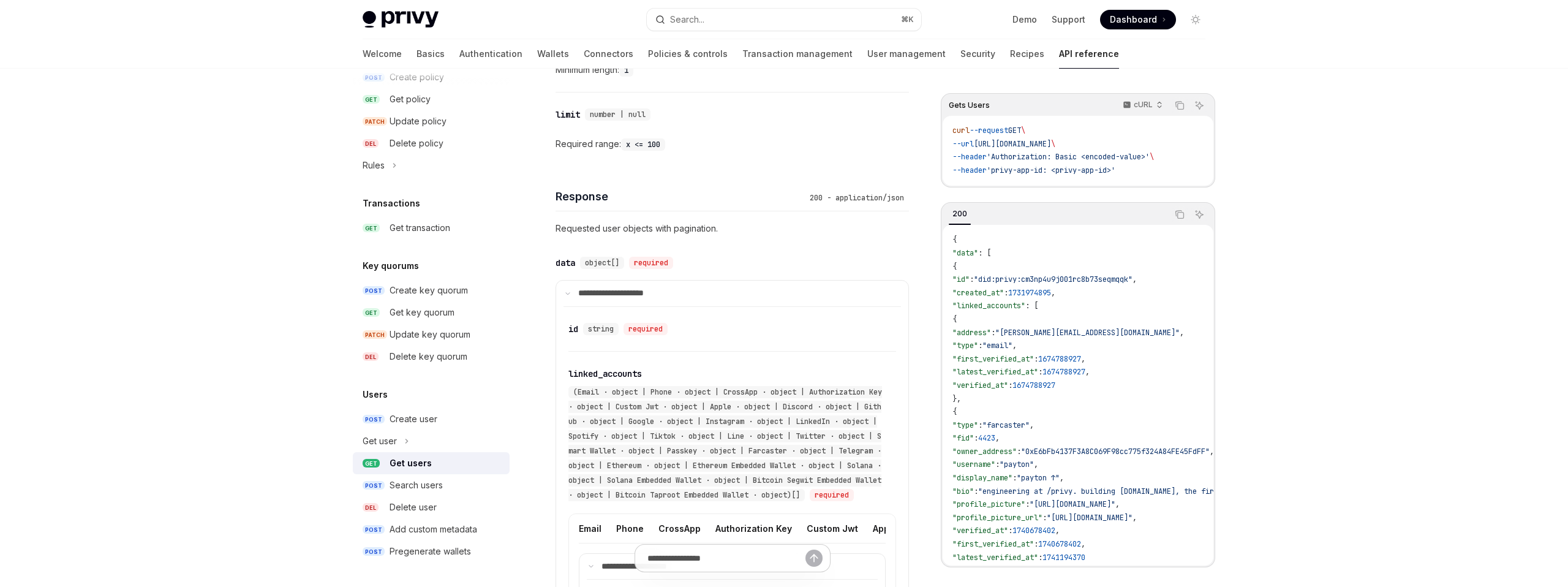
scroll to position [725, 0]
